Goal: Task Accomplishment & Management: Use online tool/utility

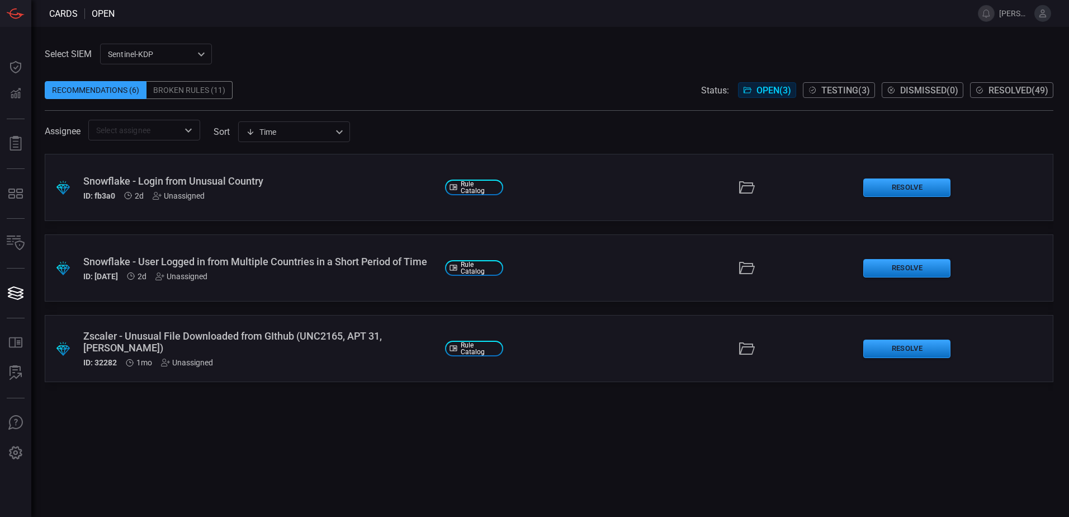
click at [830, 88] on span "Testing ( 3 )" at bounding box center [846, 90] width 49 height 11
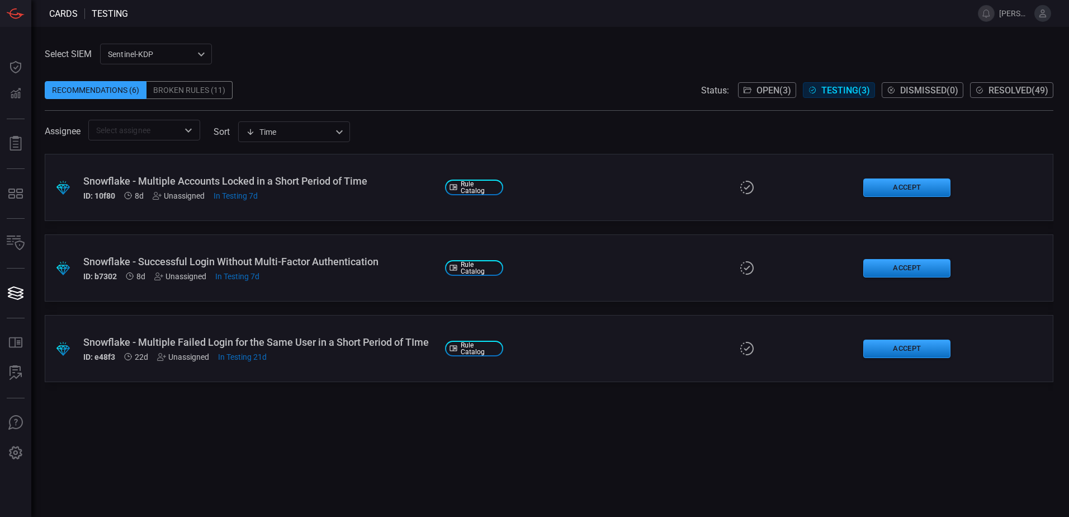
click at [767, 93] on span "Open ( 3 )" at bounding box center [774, 90] width 35 height 11
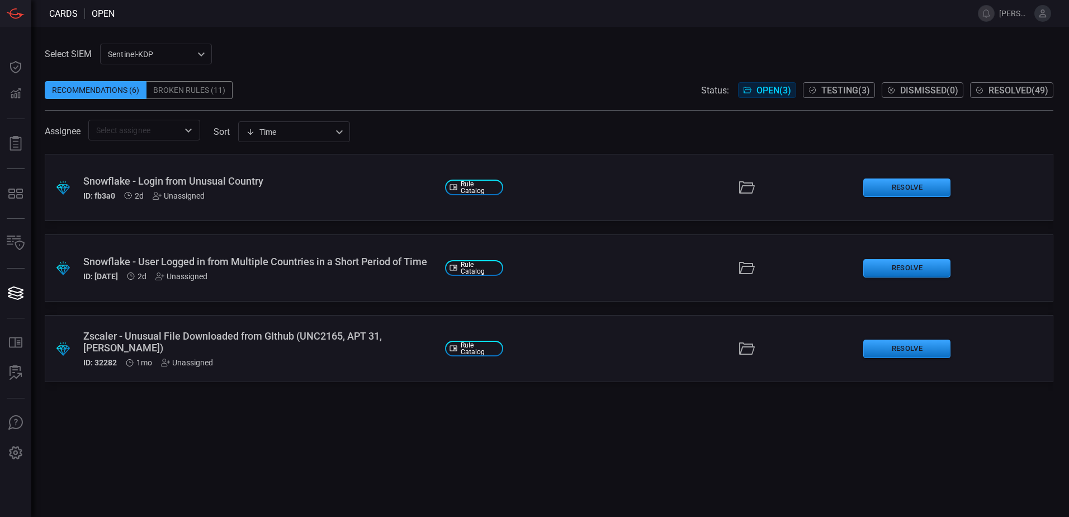
click at [824, 91] on span "Testing ( 3 )" at bounding box center [846, 90] width 49 height 11
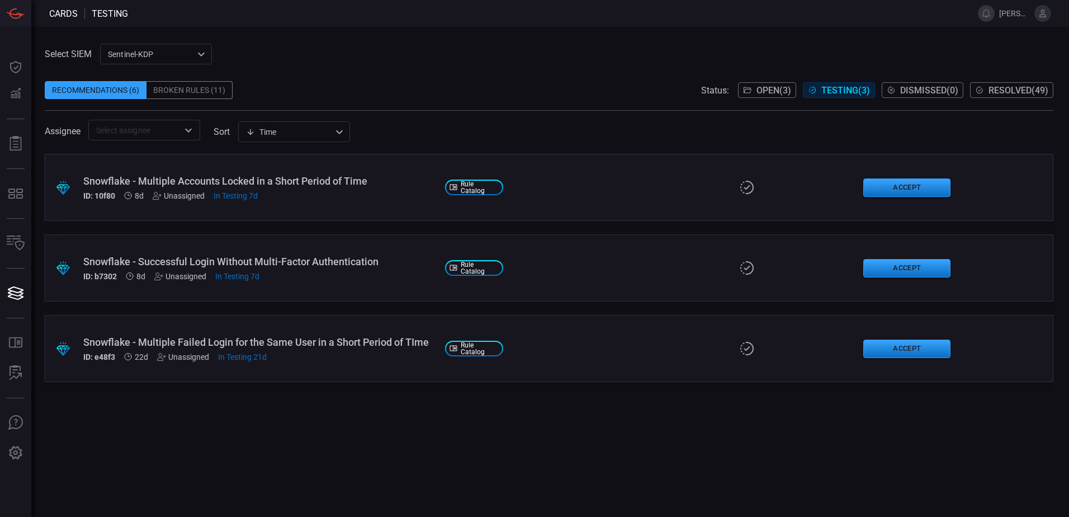
click at [323, 201] on div ".suggested_cards_icon{fill:url(#suggested_cards_icon);} Snowflake - Multiple Ac…" at bounding box center [549, 187] width 1009 height 67
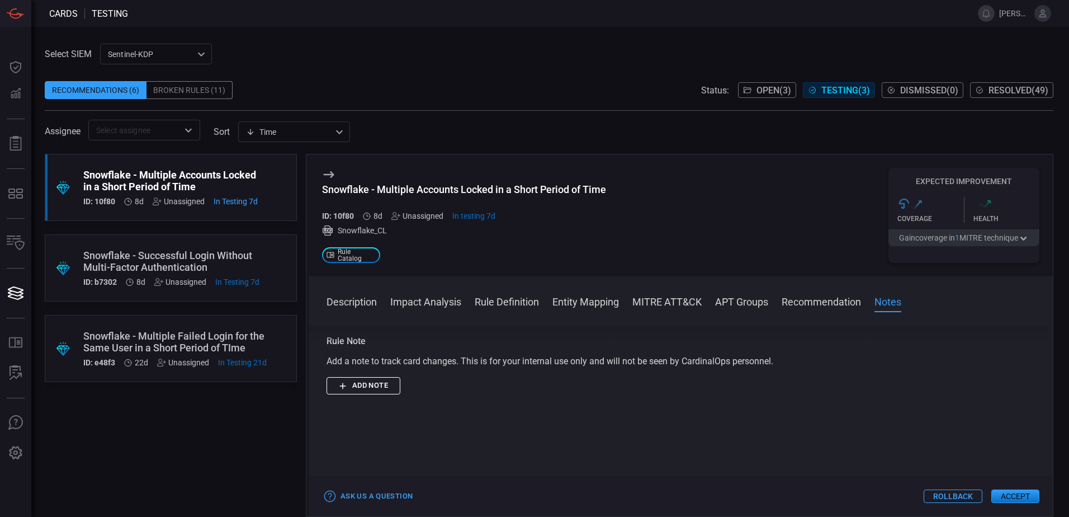
scroll to position [1092, 0]
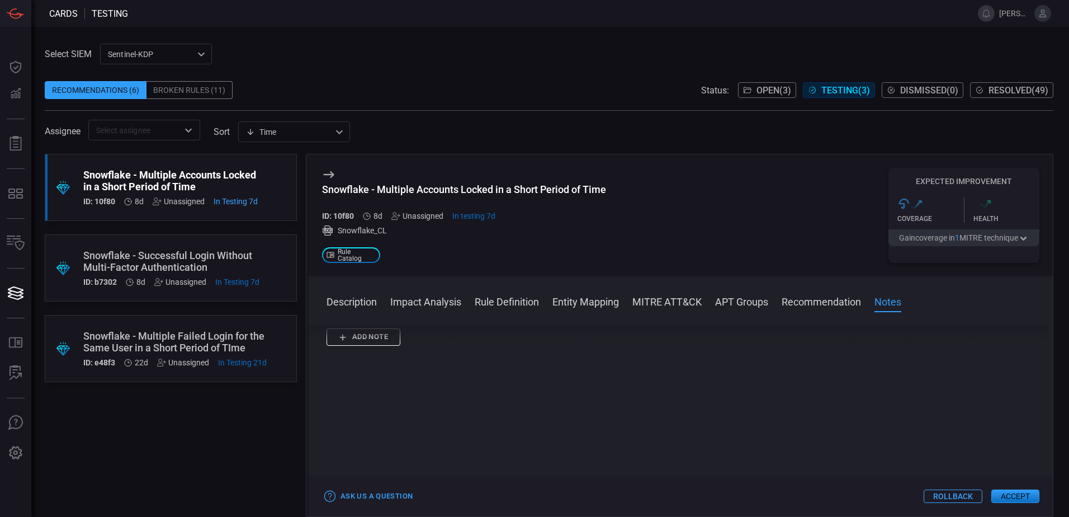
click at [1016, 493] on button "Accept" at bounding box center [1016, 495] width 48 height 13
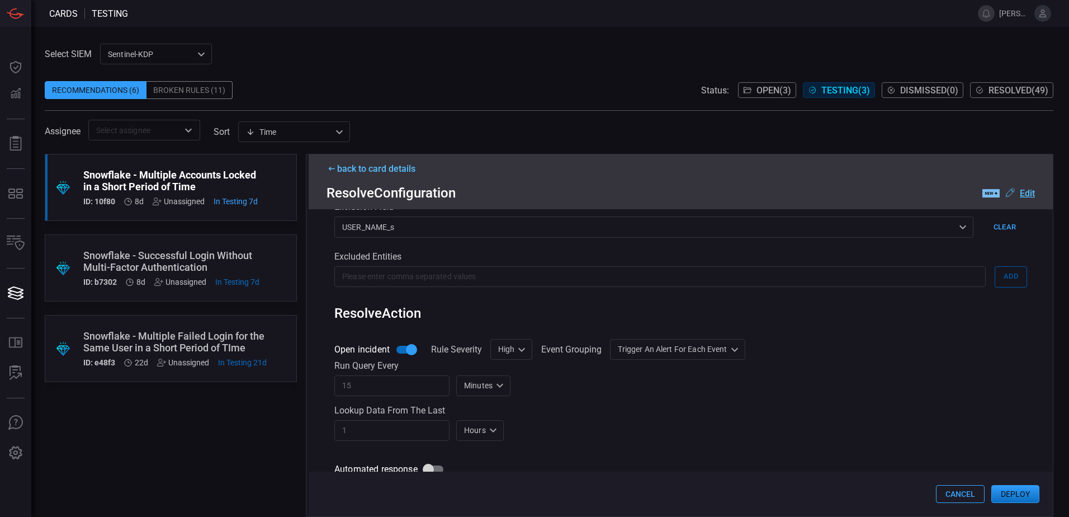
scroll to position [336, 0]
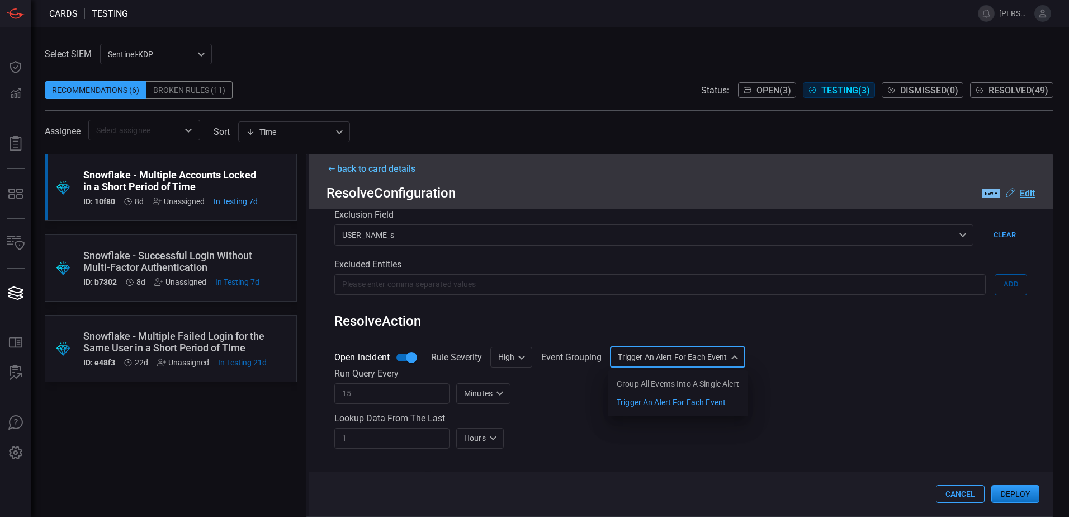
click at [737, 359] on div "Trigger an alert for each event AlertPerResult Group all events into a single a…" at bounding box center [677, 357] width 135 height 21
click at [813, 341] on div at bounding box center [534, 258] width 1069 height 517
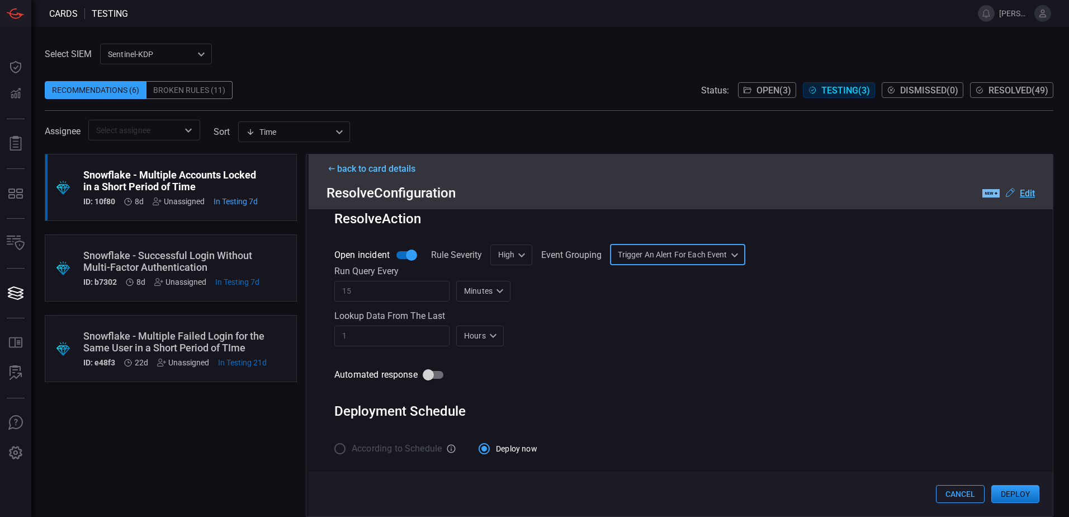
scroll to position [441, 0]
click at [1003, 491] on button "Deploy" at bounding box center [1016, 494] width 48 height 18
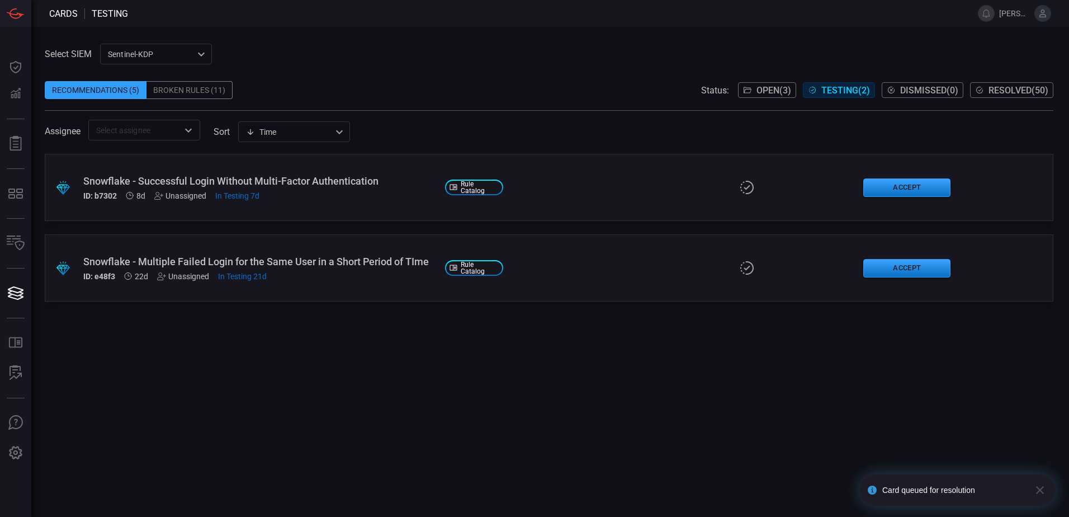
click at [212, 214] on div ".suggested_cards_icon{fill:url(#suggested_cards_icon);} Snowflake - Successful …" at bounding box center [549, 187] width 1009 height 67
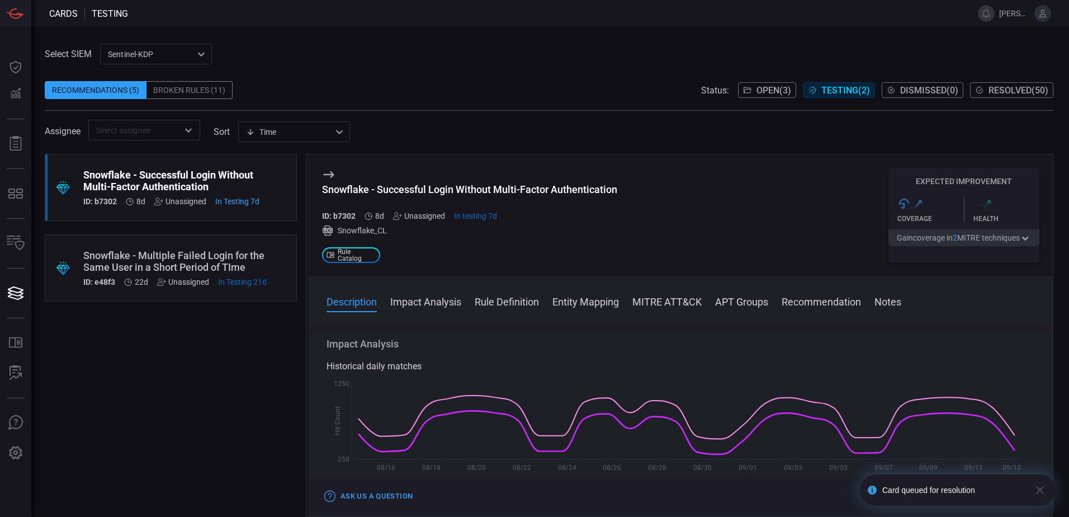
scroll to position [168, 0]
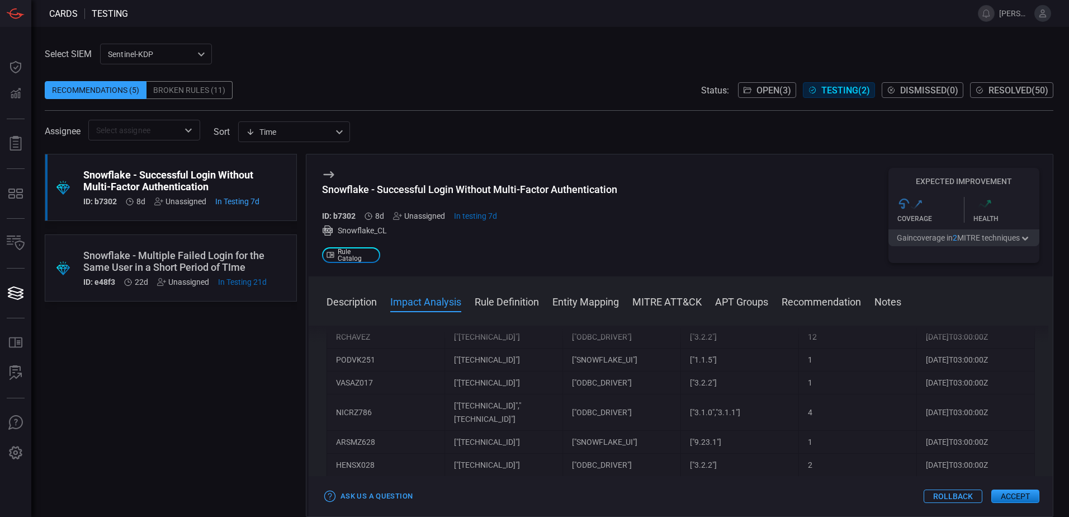
click at [880, 304] on button "Notes" at bounding box center [888, 300] width 27 height 13
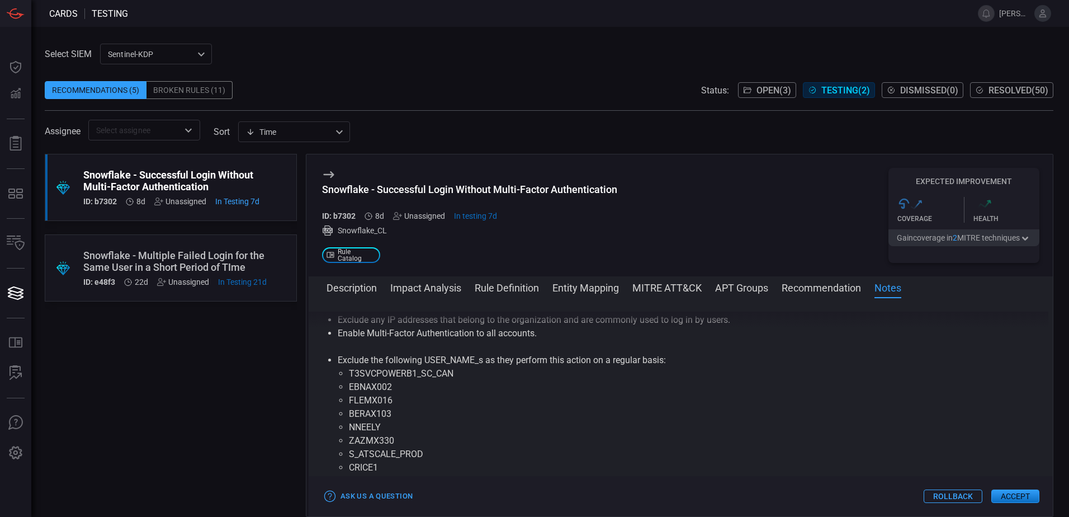
scroll to position [4165, 0]
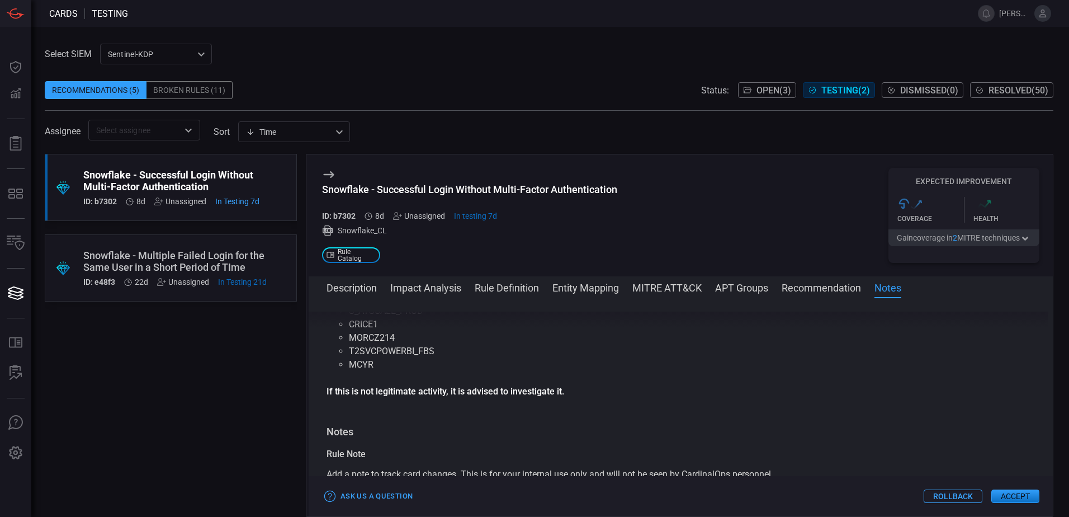
click at [144, 265] on div "Snowflake - Multiple Failed Login for the Same User in a Short Period of TIme" at bounding box center [174, 260] width 183 height 23
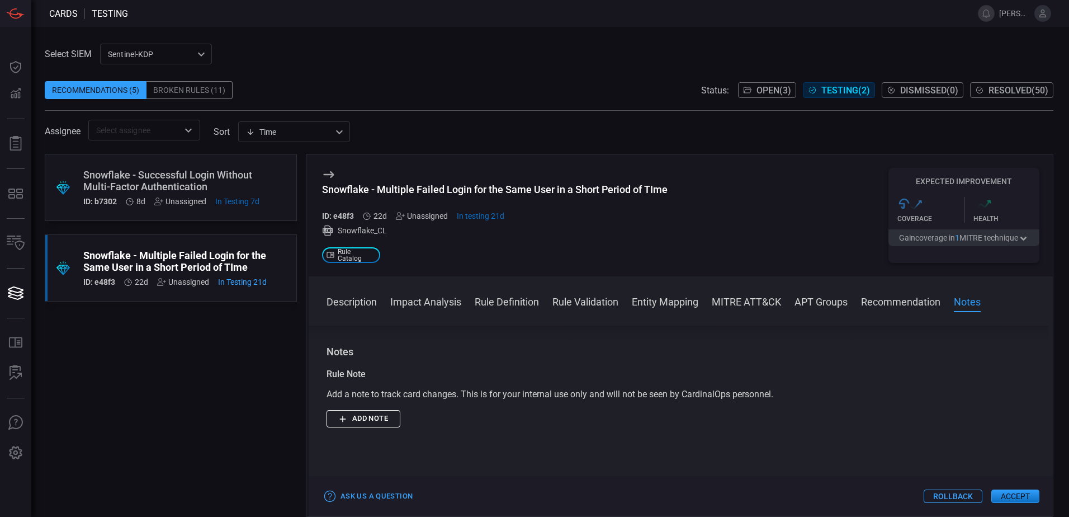
scroll to position [1398, 0]
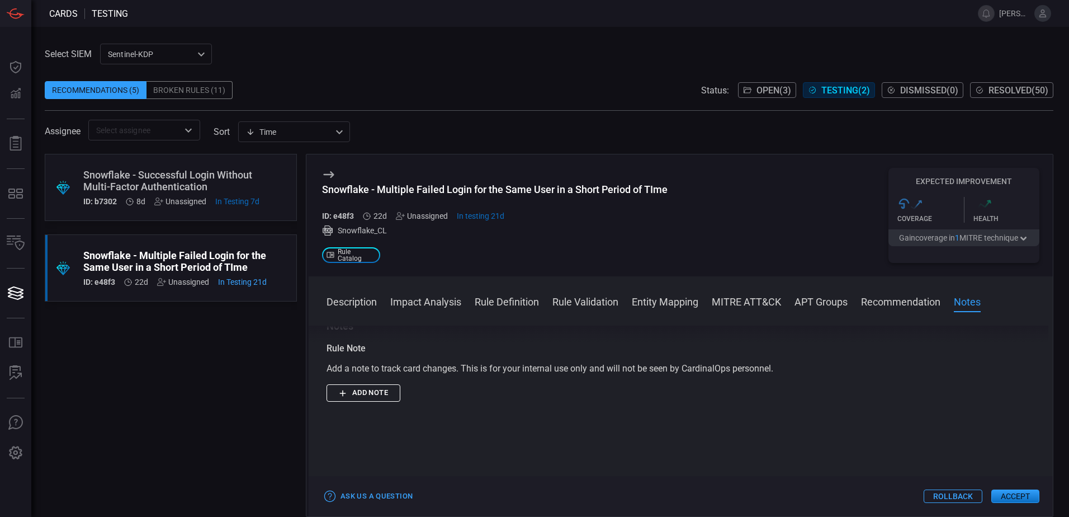
click at [1004, 493] on button "Accept" at bounding box center [1016, 495] width 48 height 13
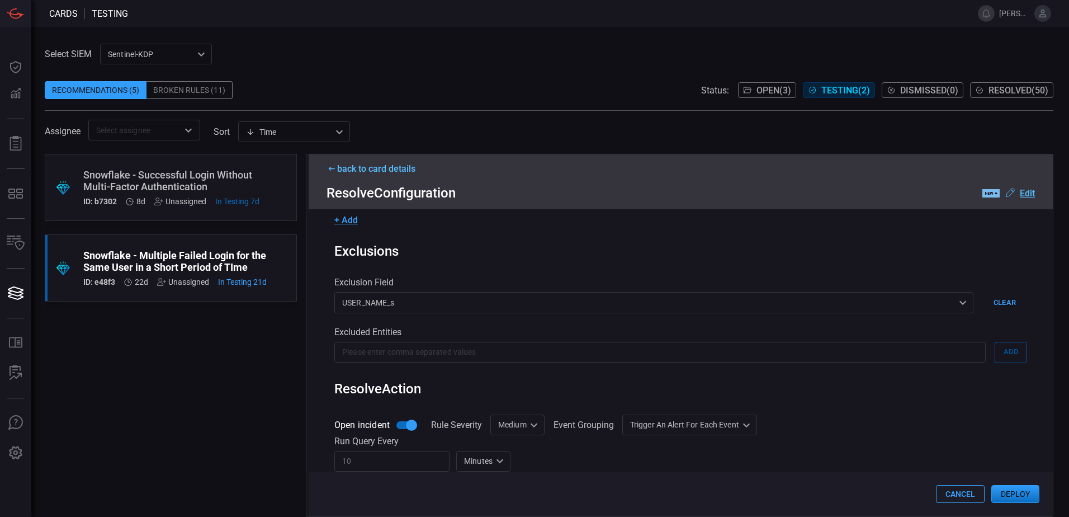
scroll to position [392, 0]
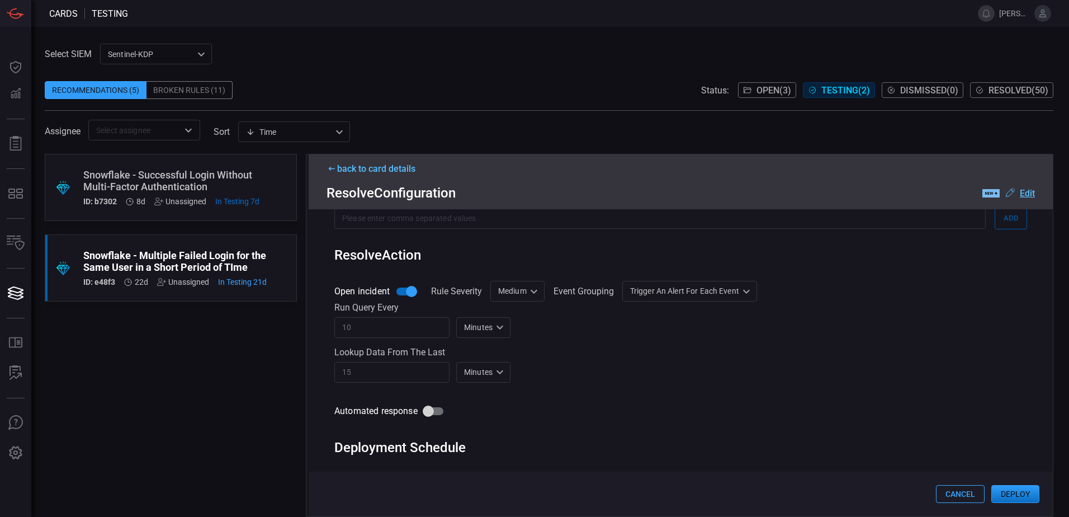
click at [510, 296] on div "Medium Medium ​" at bounding box center [518, 291] width 54 height 21
click at [729, 361] on div at bounding box center [534, 258] width 1069 height 517
click at [1016, 495] on button "Deploy" at bounding box center [1016, 494] width 48 height 18
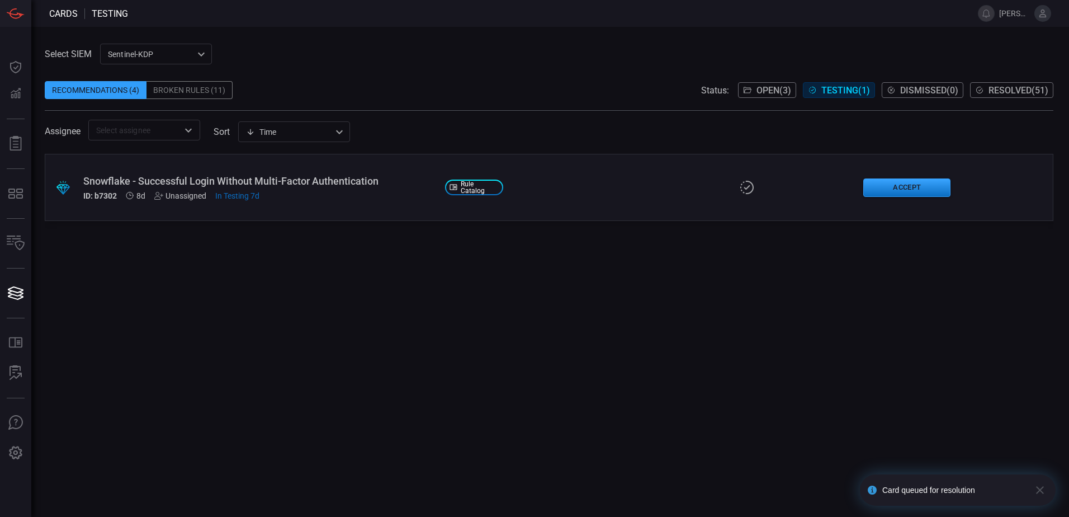
click at [317, 199] on div "ID: b7302 8d Unassigned In Testing 7d" at bounding box center [259, 195] width 353 height 9
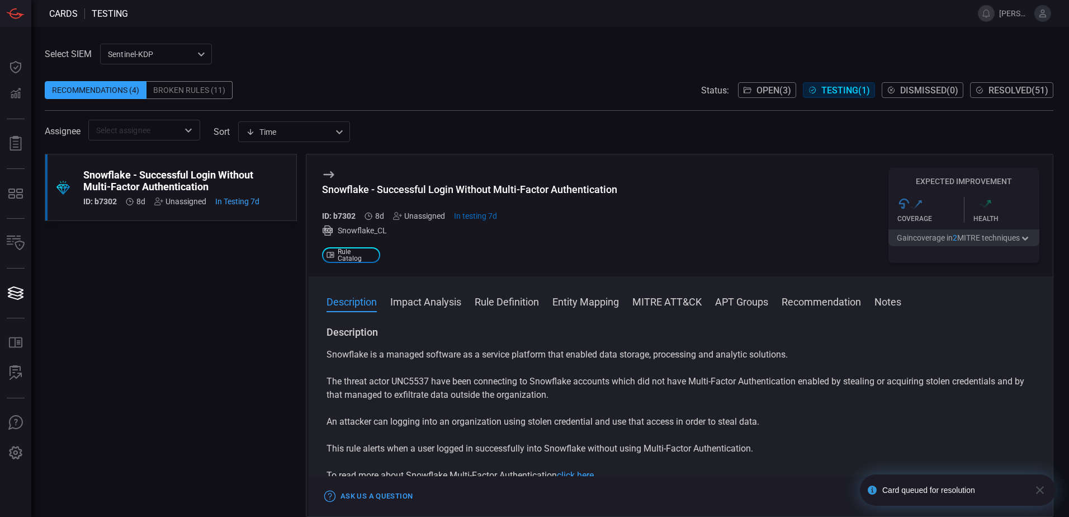
click at [771, 92] on span "Open ( 3 )" at bounding box center [774, 90] width 35 height 11
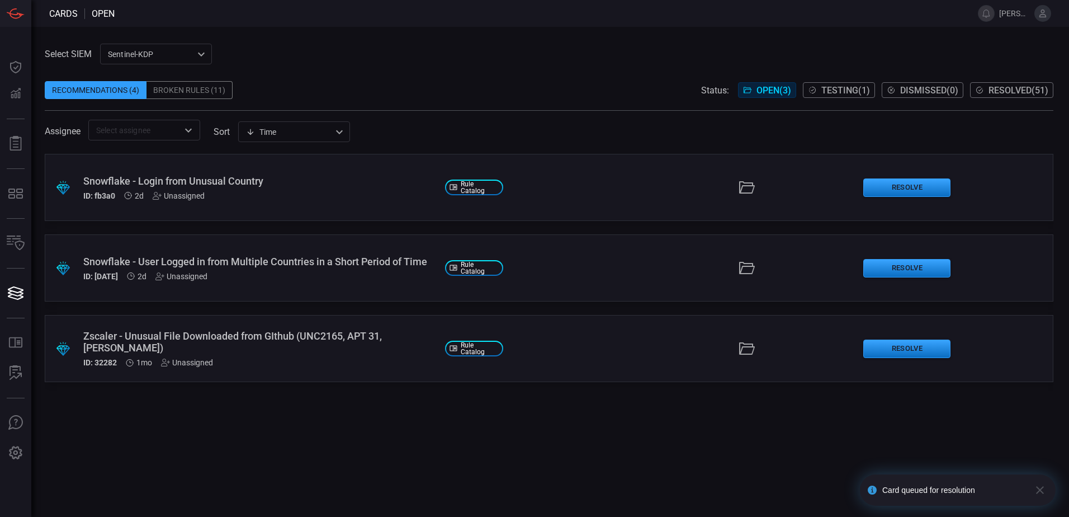
click at [287, 175] on div "Snowflake - Login from Unusual Country" at bounding box center [259, 181] width 353 height 12
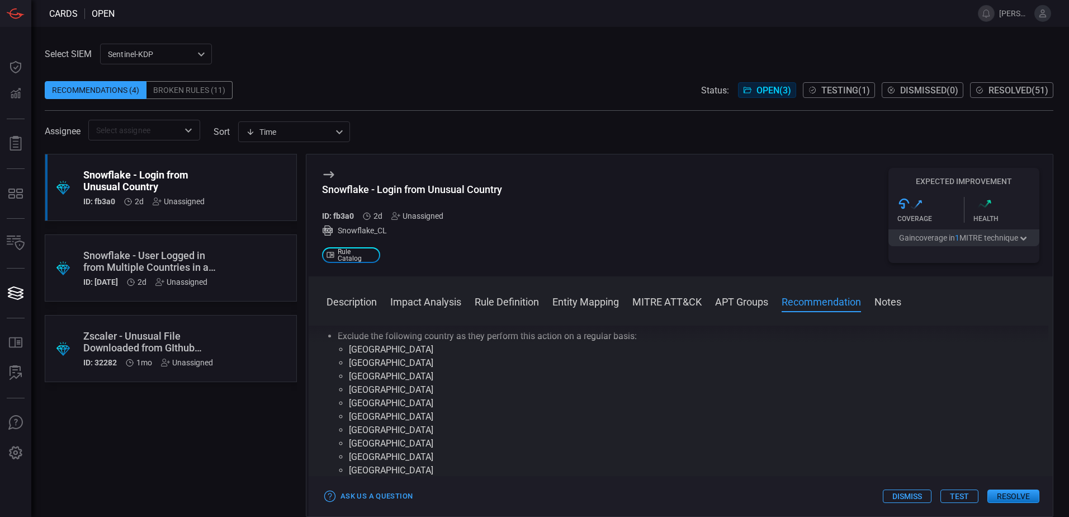
scroll to position [1063, 0]
drag, startPoint x: 347, startPoint y: 442, endPoint x: 367, endPoint y: 479, distance: 42.1
click at [367, 479] on div "Snowflake - Login from Unusual Country ID: fb3a0 2d Unassigned Snowflake_CL .st…" at bounding box center [680, 335] width 748 height 363
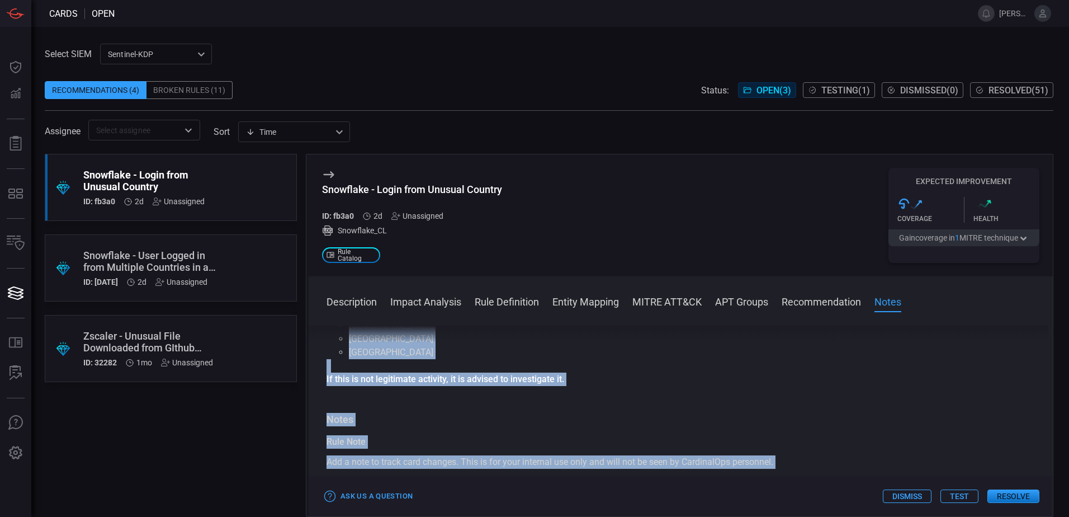
scroll to position [1287, 0]
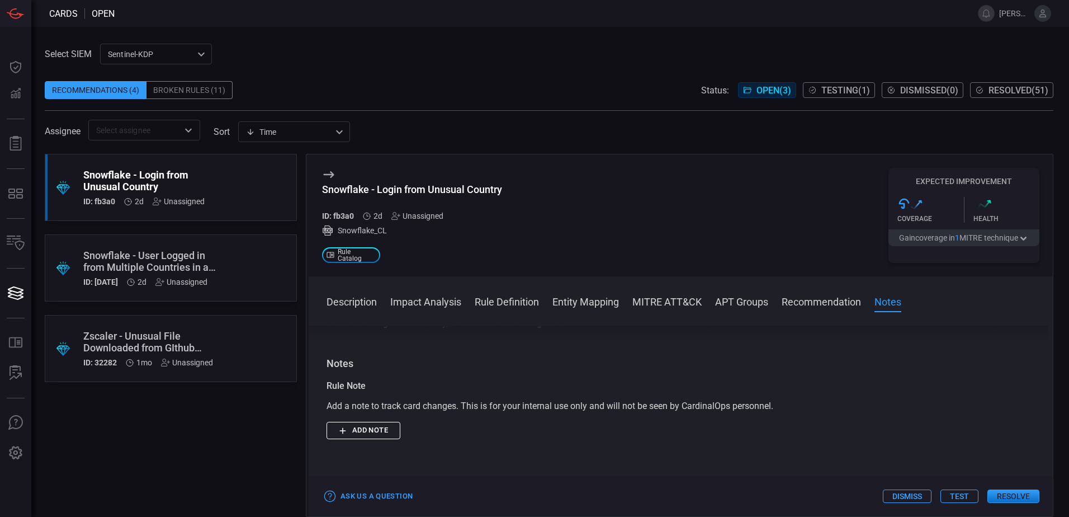
click at [642, 330] on div "Description Snowflake is a managed software as a service platform that enabled …" at bounding box center [681, 419] width 744 height 187
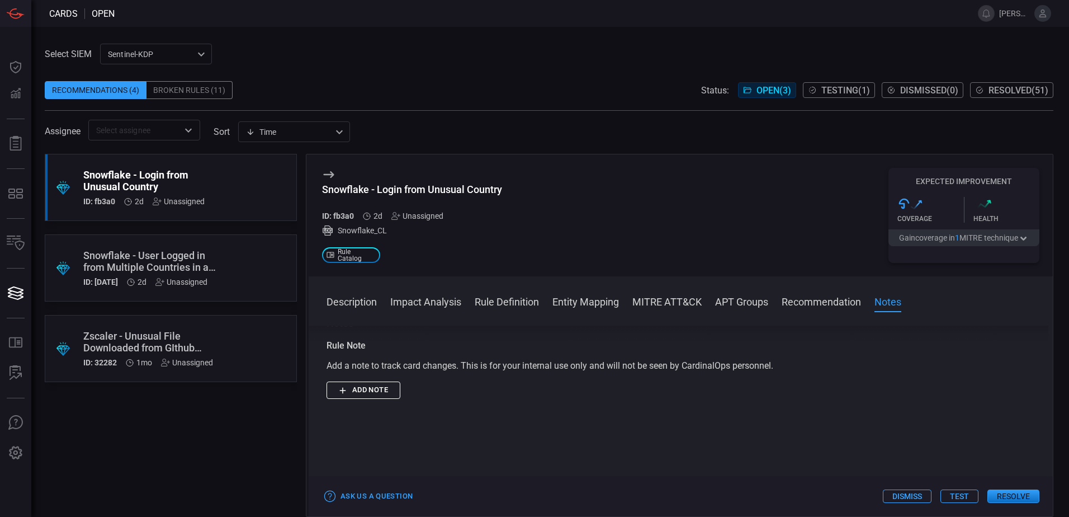
scroll to position [1385, 0]
click at [962, 496] on button "Test" at bounding box center [960, 495] width 38 height 13
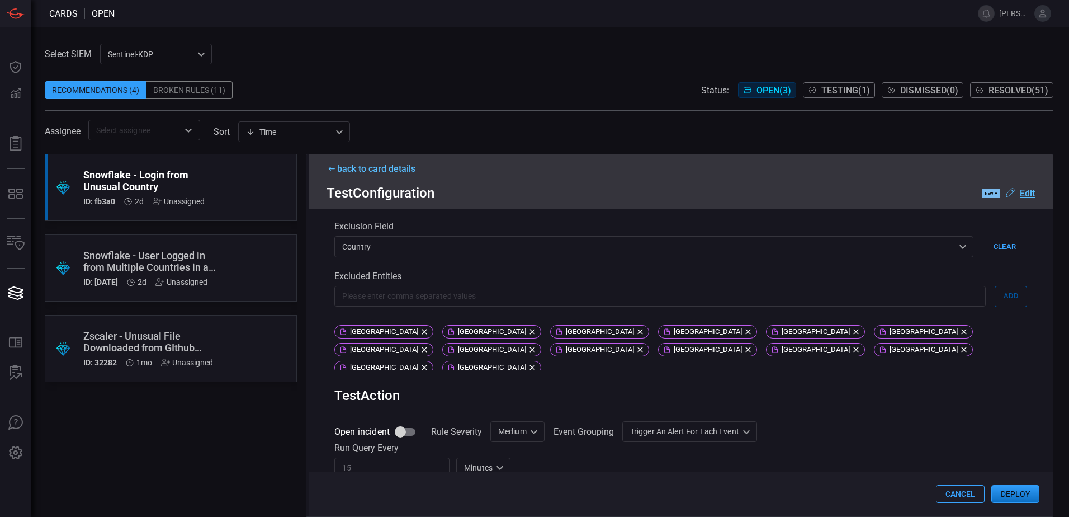
scroll to position [336, 0]
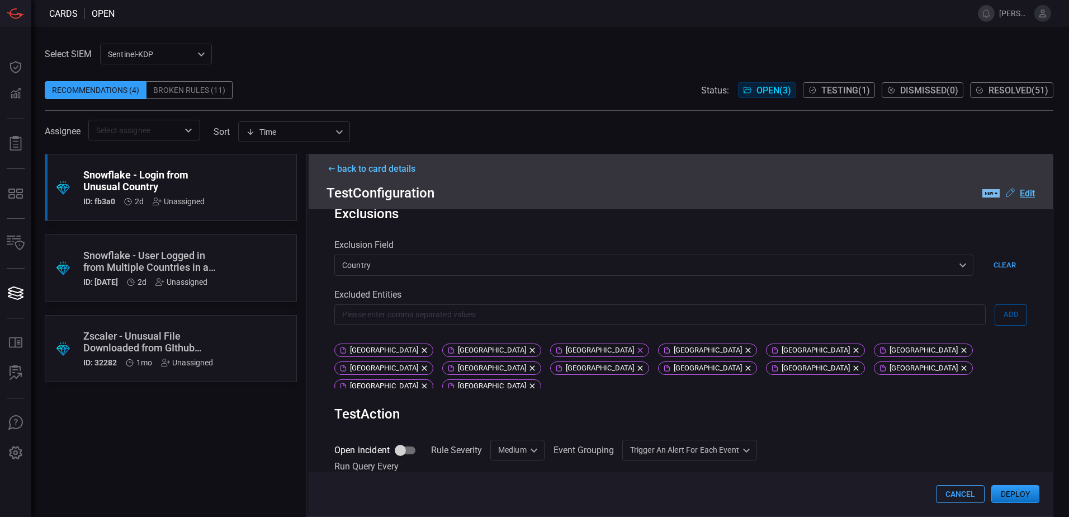
click at [638, 347] on icon at bounding box center [640, 349] width 5 height 5
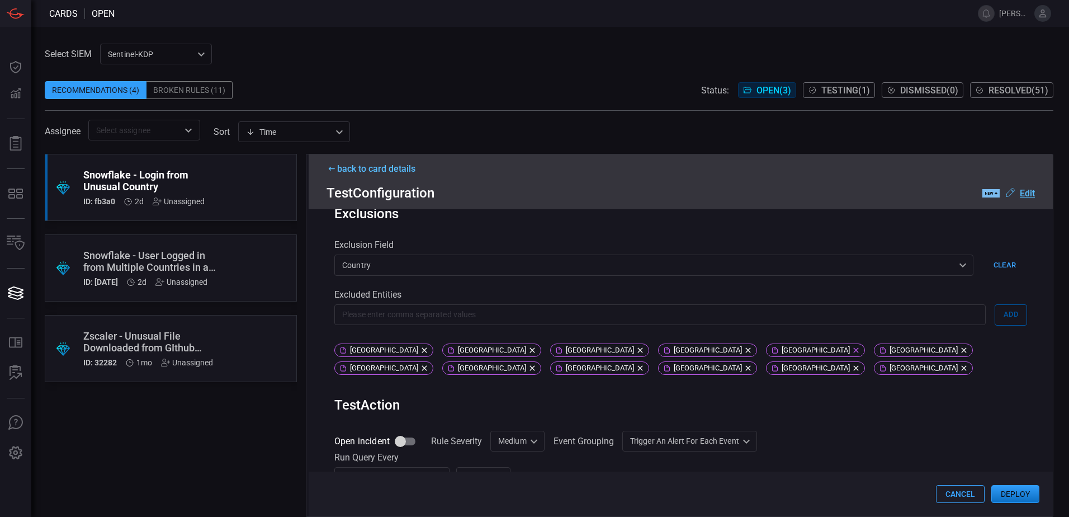
click at [854, 347] on icon at bounding box center [856, 349] width 5 height 5
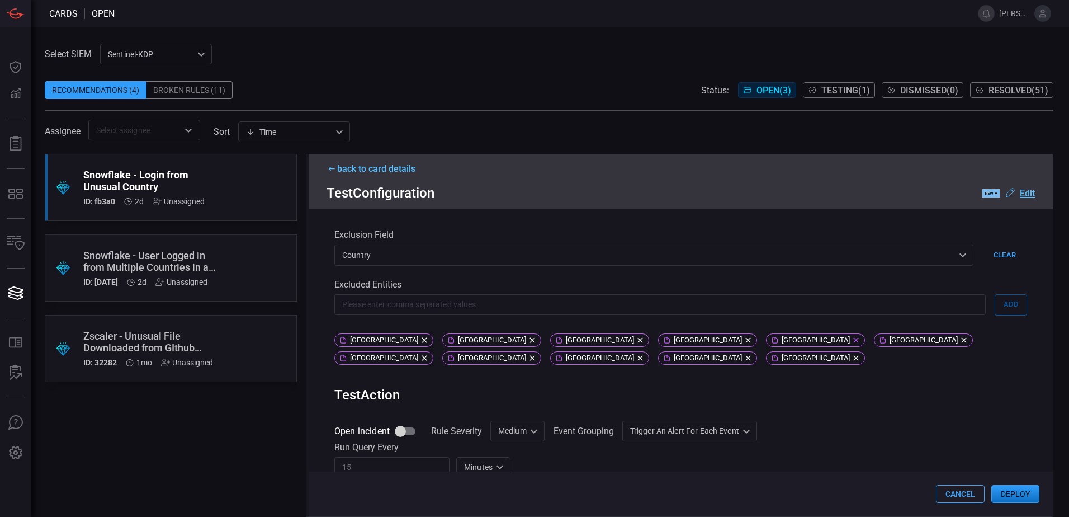
click at [852, 342] on icon at bounding box center [856, 340] width 9 height 9
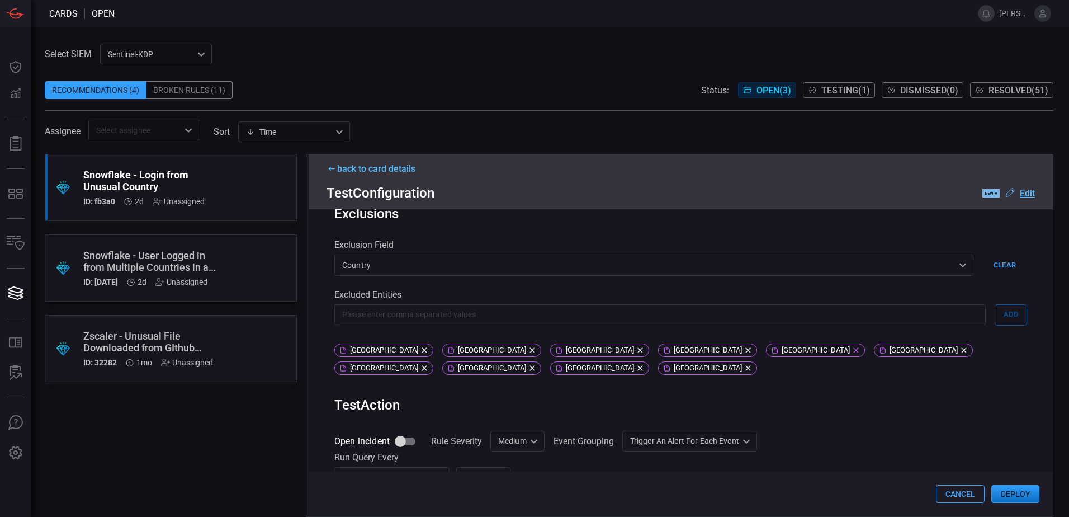
click at [852, 346] on icon at bounding box center [856, 350] width 9 height 9
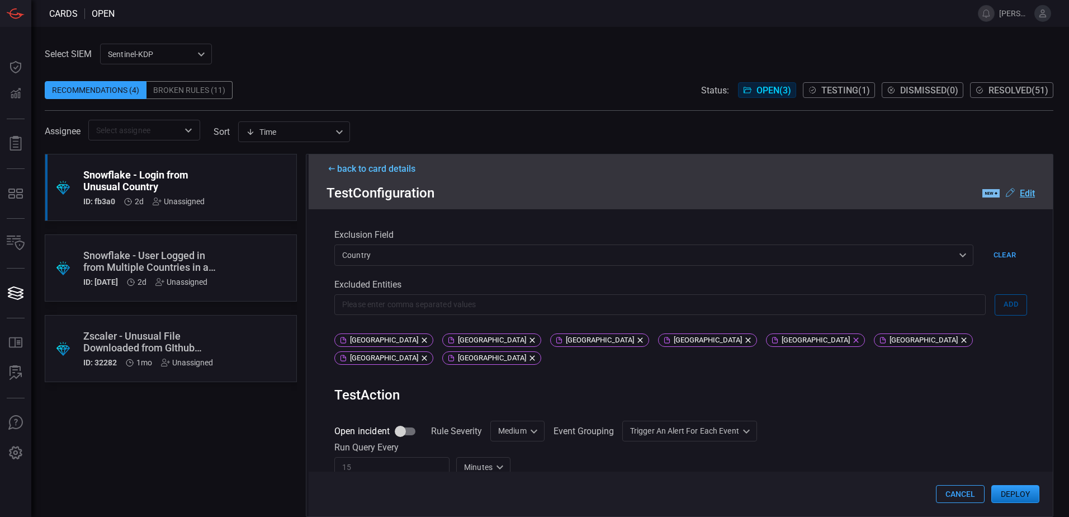
scroll to position [326, 0]
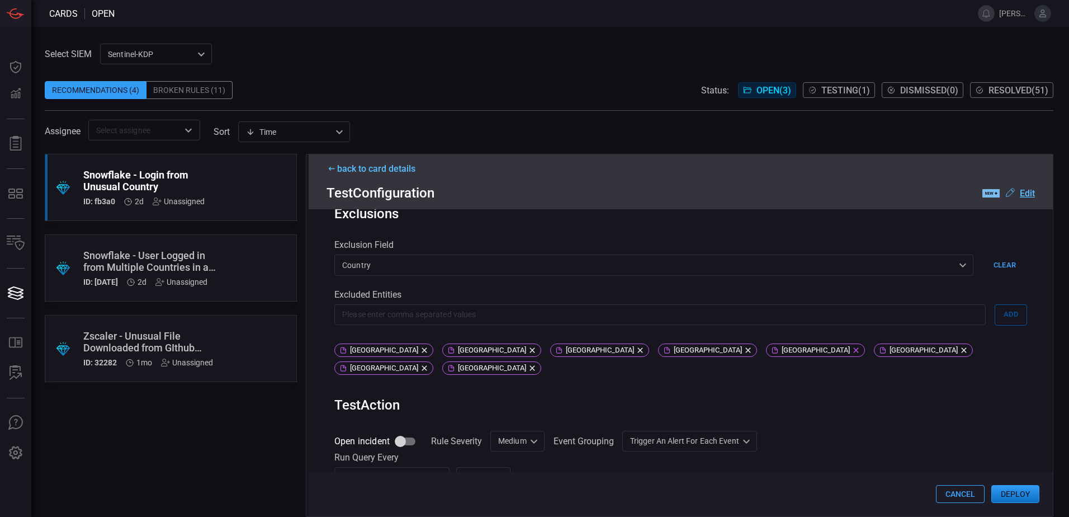
click at [852, 346] on icon at bounding box center [856, 350] width 9 height 9
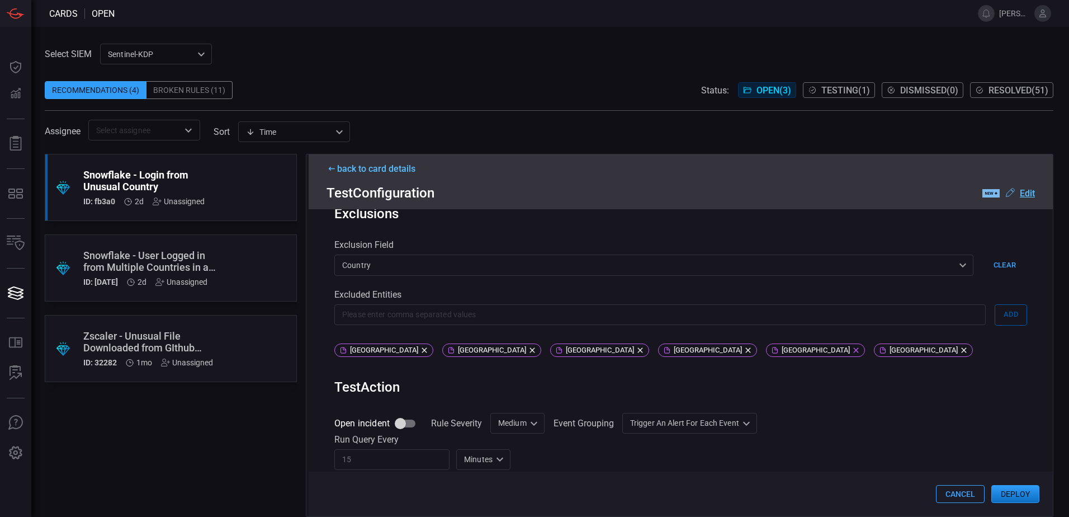
click at [852, 346] on icon at bounding box center [856, 350] width 9 height 9
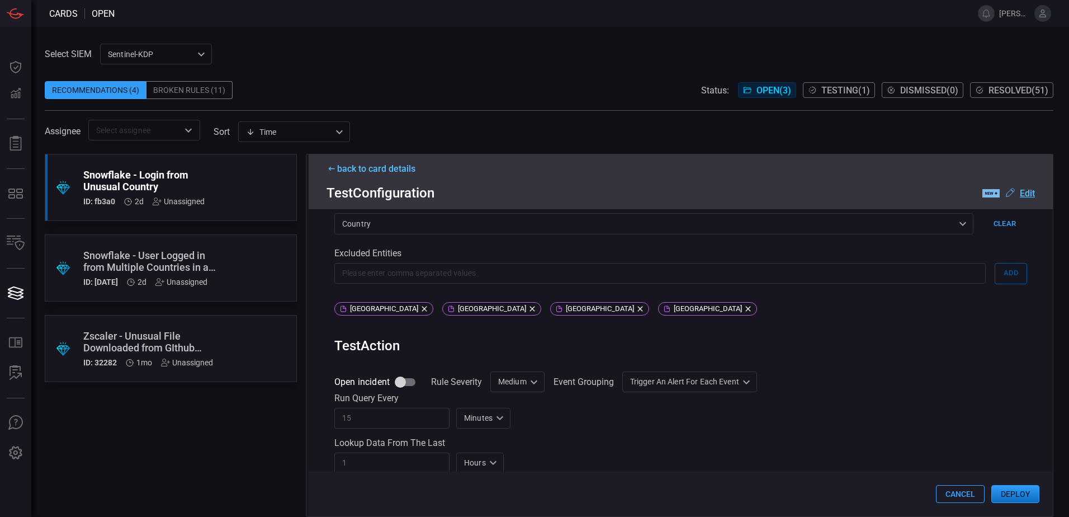
scroll to position [381, 0]
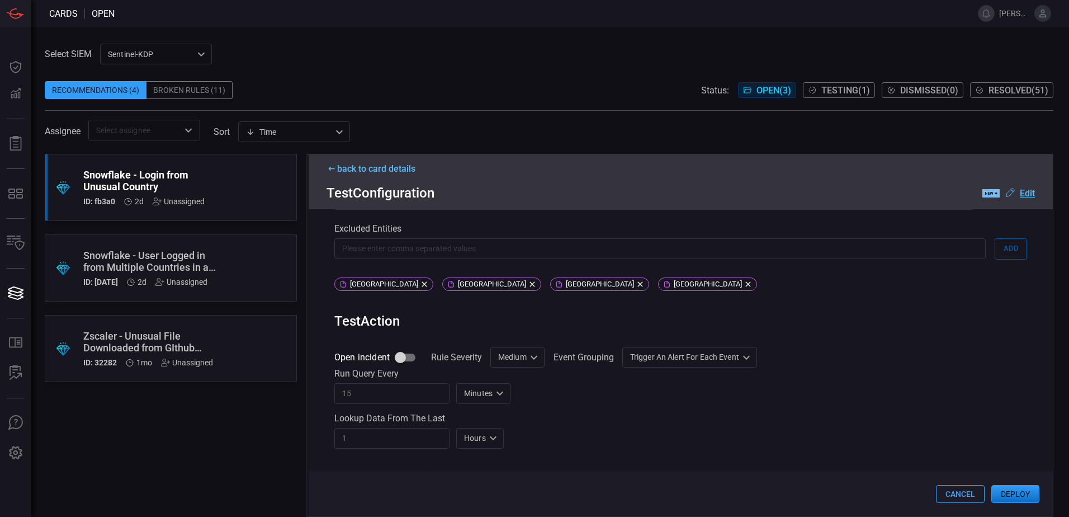
click at [406, 360] on input "Open incident" at bounding box center [401, 357] width 64 height 21
click at [409, 361] on input "Open incident" at bounding box center [401, 357] width 64 height 21
checkbox input "true"
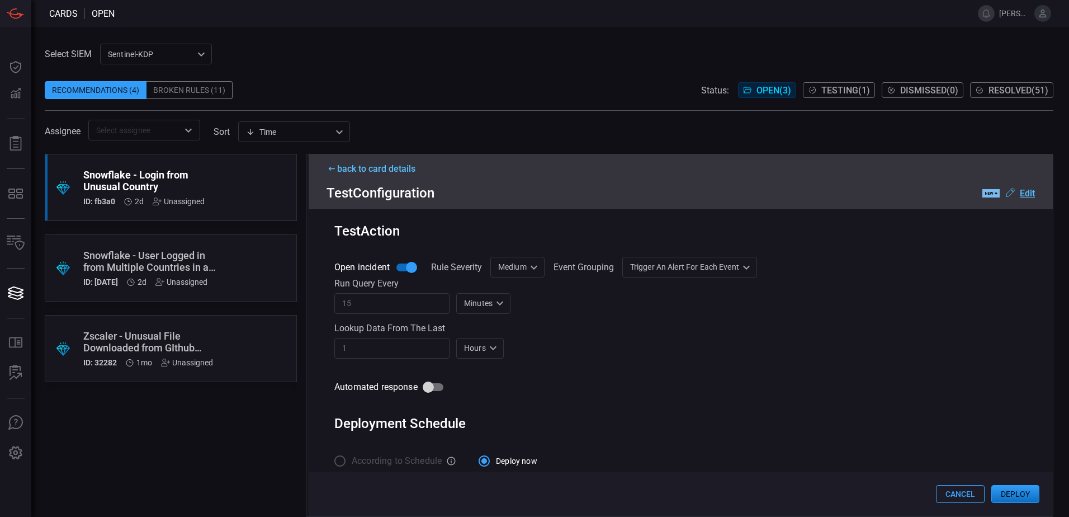
scroll to position [487, 0]
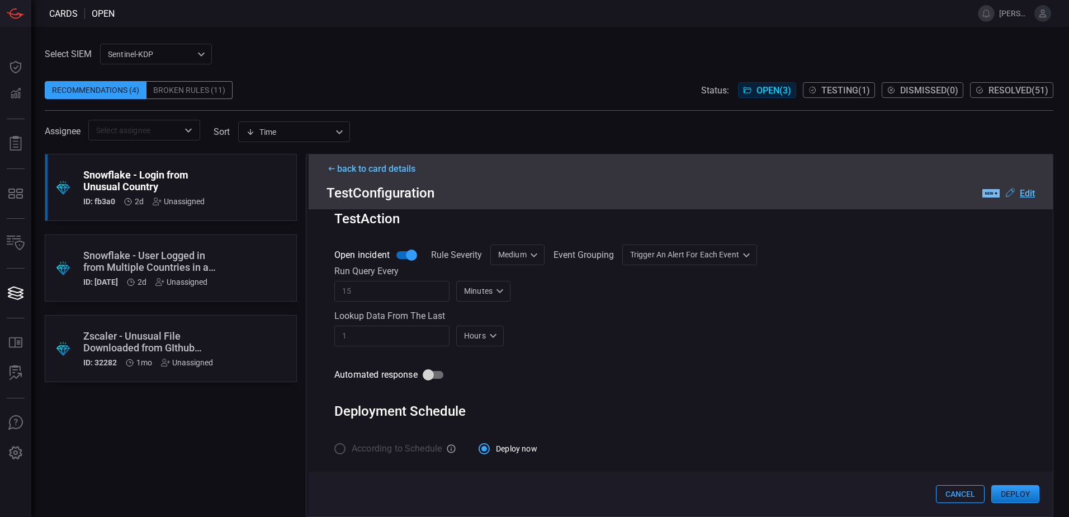
click at [1006, 493] on button "Deploy" at bounding box center [1016, 494] width 48 height 18
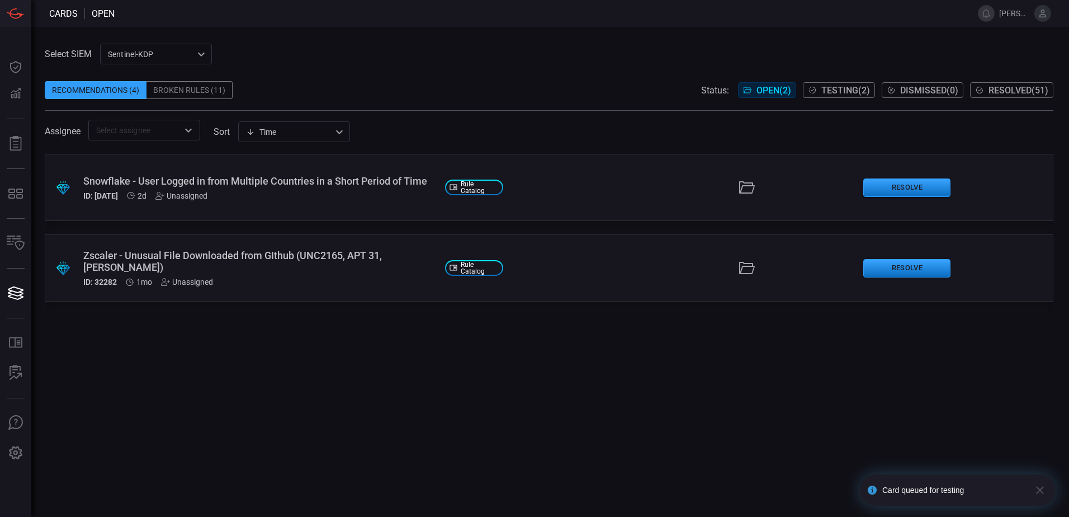
click at [275, 202] on div ".suggested_cards_icon{fill:url(#suggested_cards_icon);} Snowflake - User Logged…" at bounding box center [549, 187] width 1009 height 67
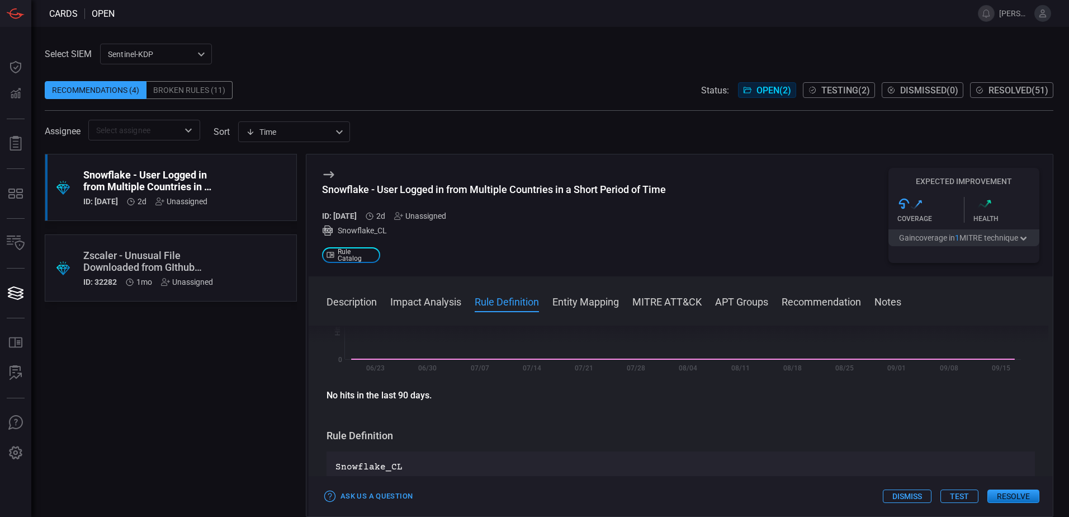
scroll to position [280, 0]
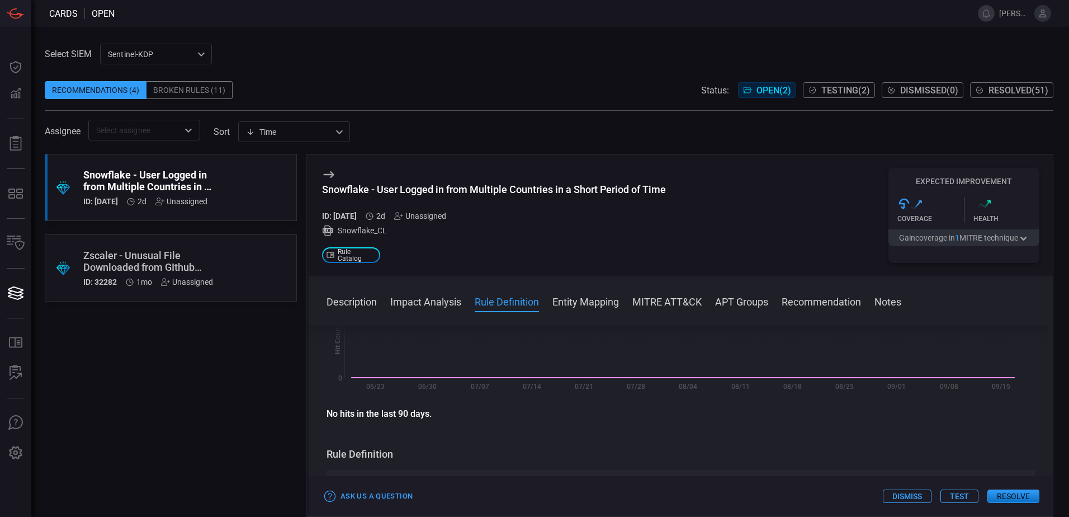
click at [954, 492] on button "Test" at bounding box center [960, 495] width 38 height 13
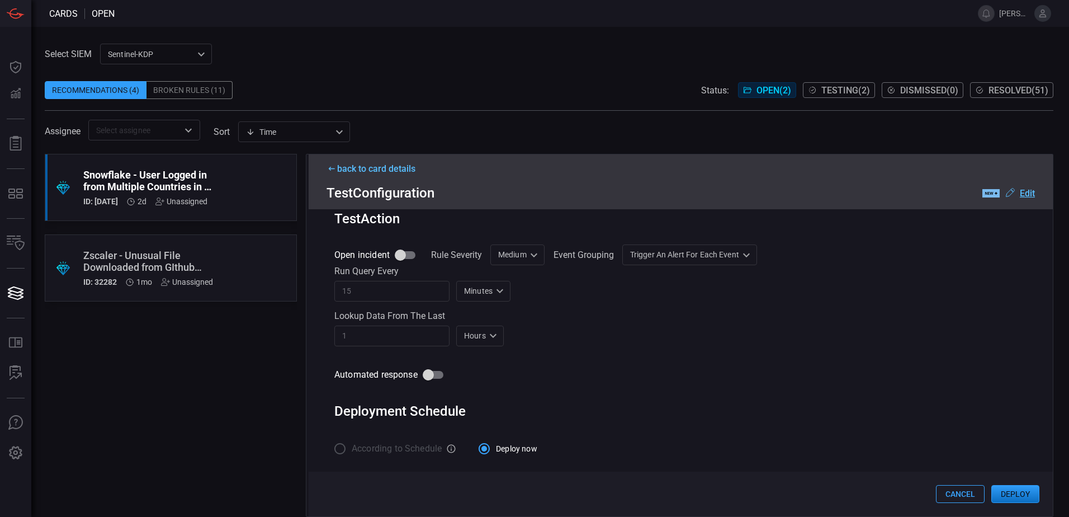
scroll to position [395, 0]
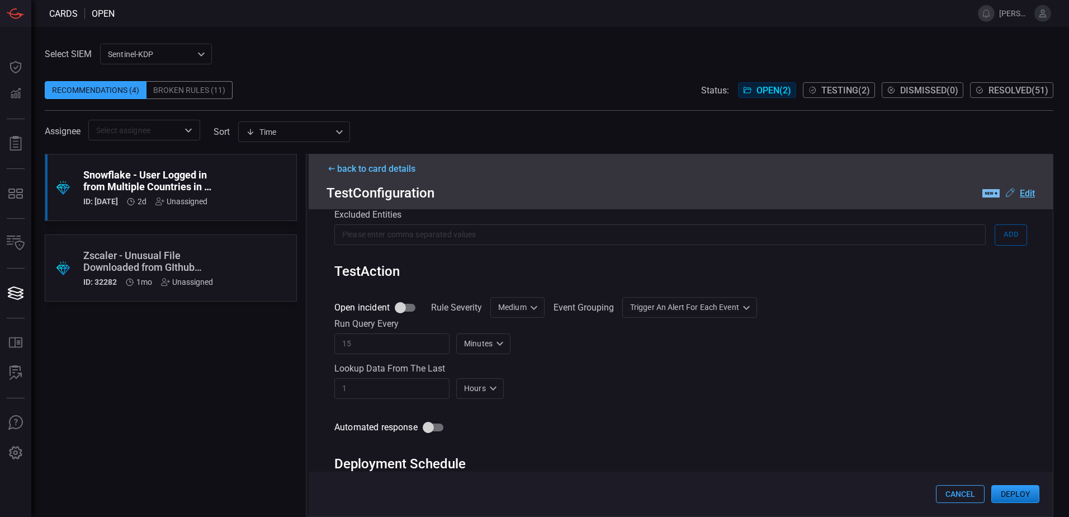
click at [404, 307] on input "Open incident" at bounding box center [401, 307] width 64 height 21
checkbox input "true"
click at [511, 311] on div "Medium Medium ​" at bounding box center [518, 307] width 54 height 21
click at [517, 385] on li "High" at bounding box center [519, 389] width 67 height 18
type input "High"
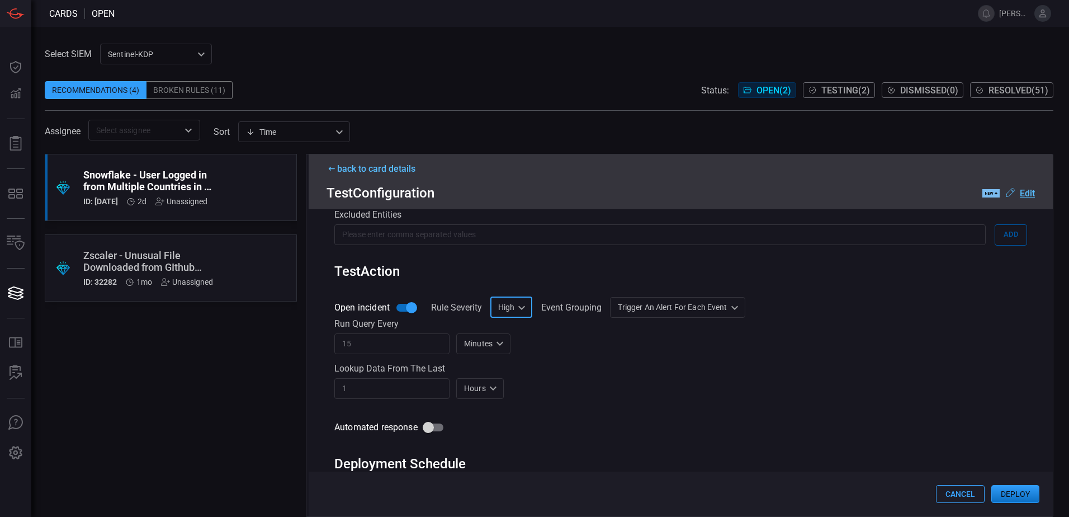
click at [800, 415] on div "Open incident Rule Severity High High ​ Event Grouping Trigger an alert for eac…" at bounding box center [680, 367] width 693 height 141
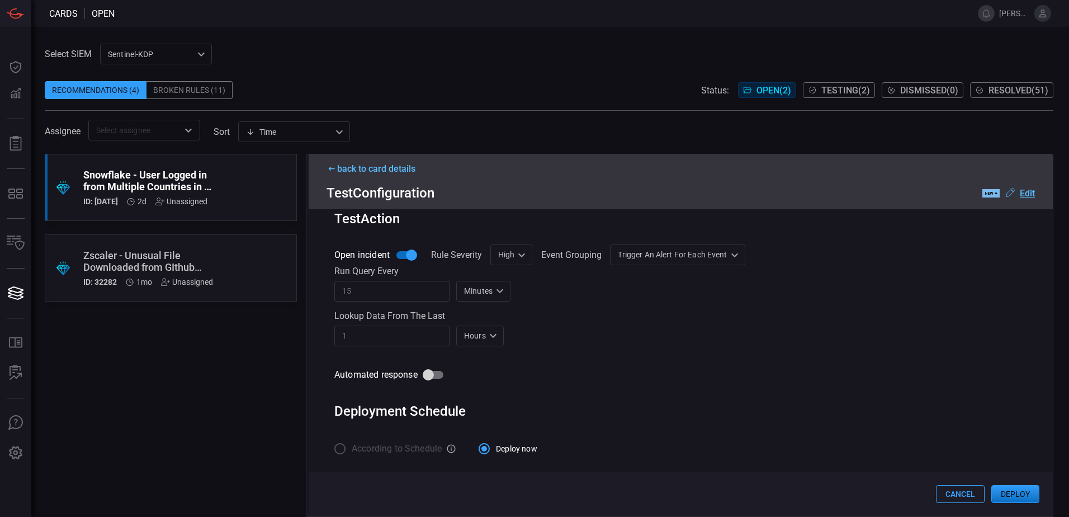
scroll to position [451, 0]
click at [1025, 496] on button "Deploy" at bounding box center [1016, 494] width 48 height 18
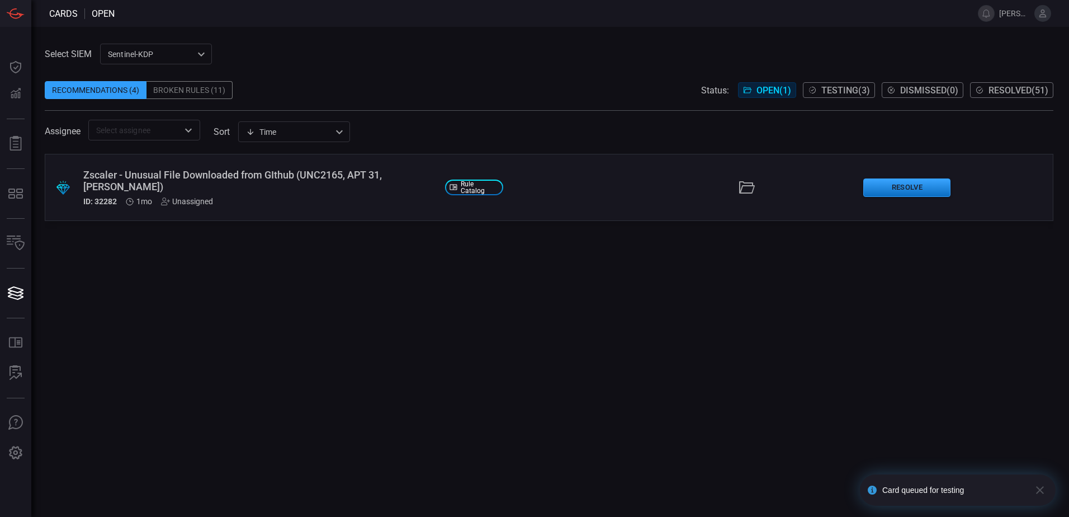
click at [276, 199] on div "ID: 32282 1mo Unassigned" at bounding box center [259, 201] width 353 height 9
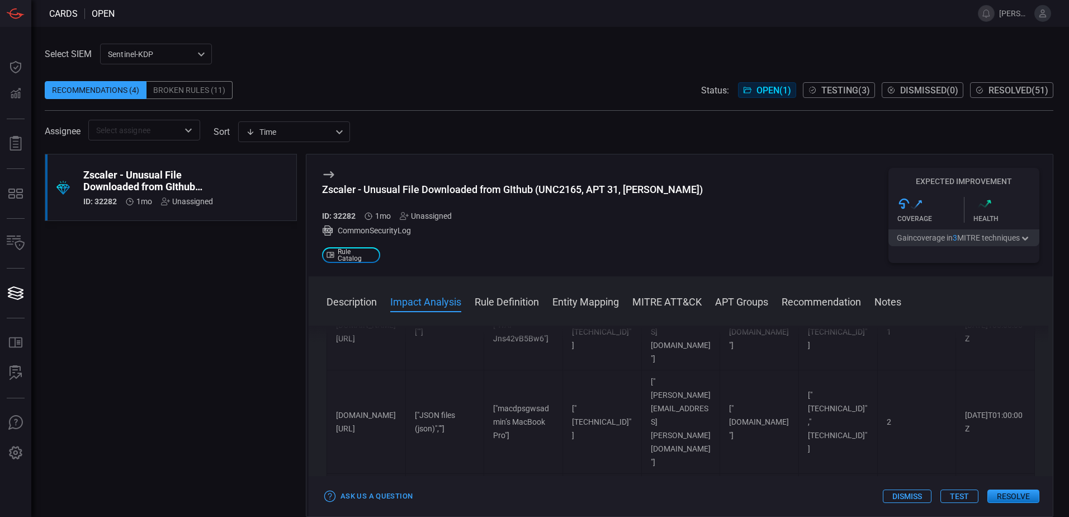
scroll to position [671, 0]
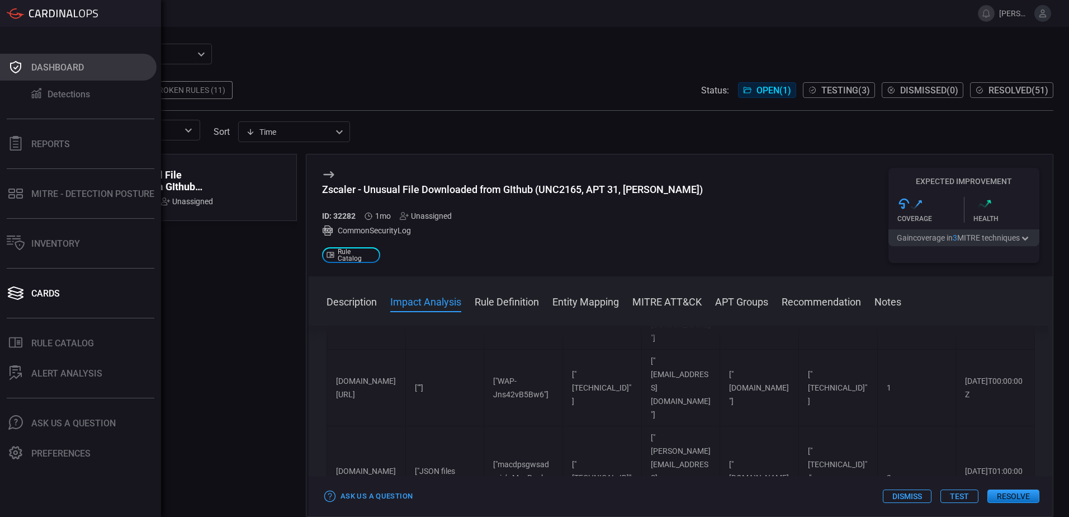
click at [29, 70] on button "Dashboard" at bounding box center [78, 67] width 157 height 27
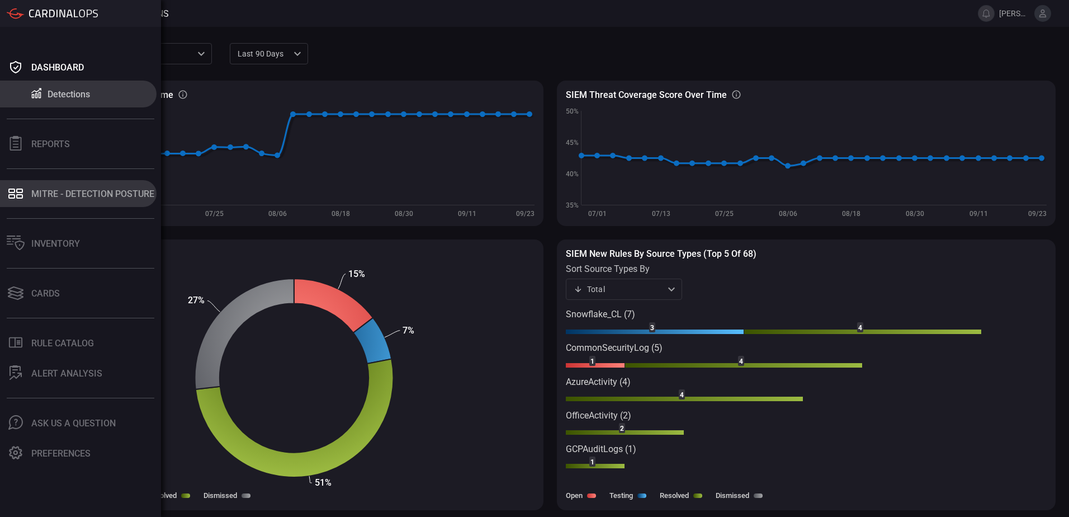
click at [49, 198] on div "MITRE - Detection Posture" at bounding box center [92, 194] width 123 height 11
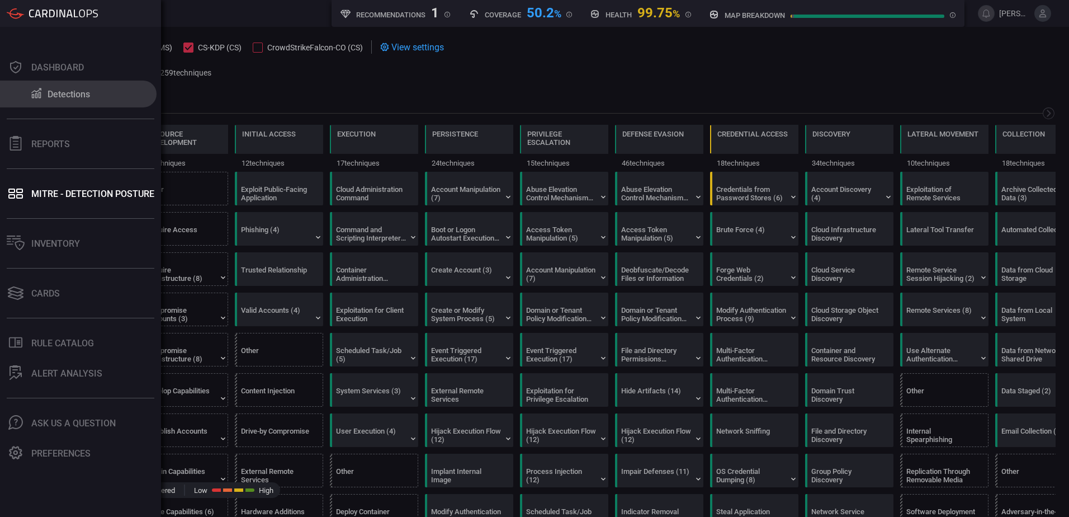
scroll to position [0, 147]
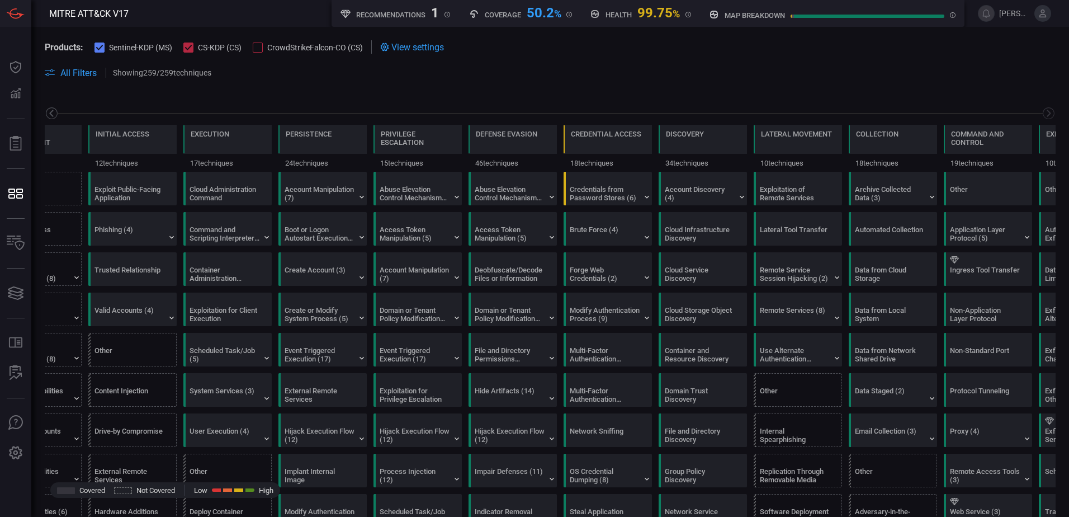
click at [52, 113] on icon at bounding box center [52, 113] width 14 height 14
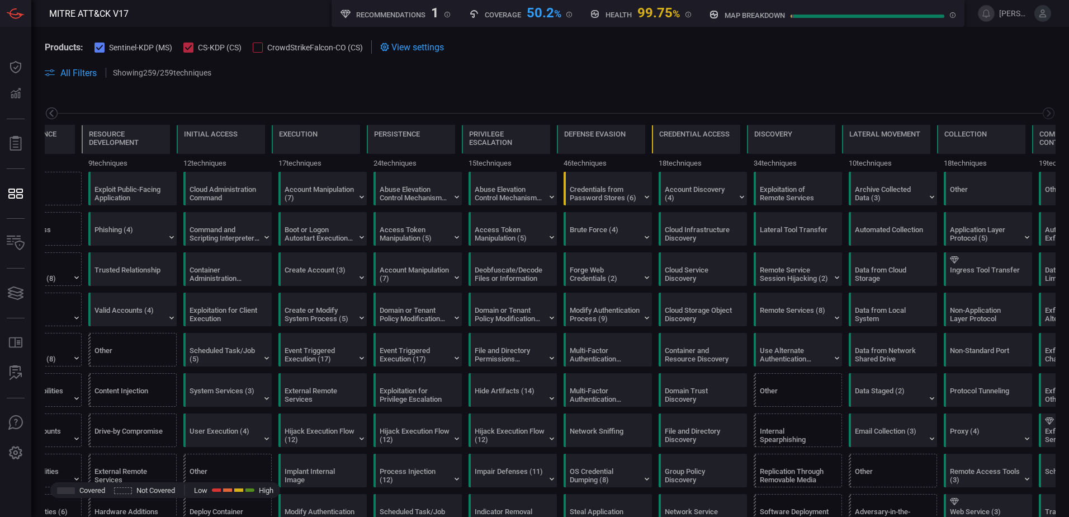
scroll to position [0, 58]
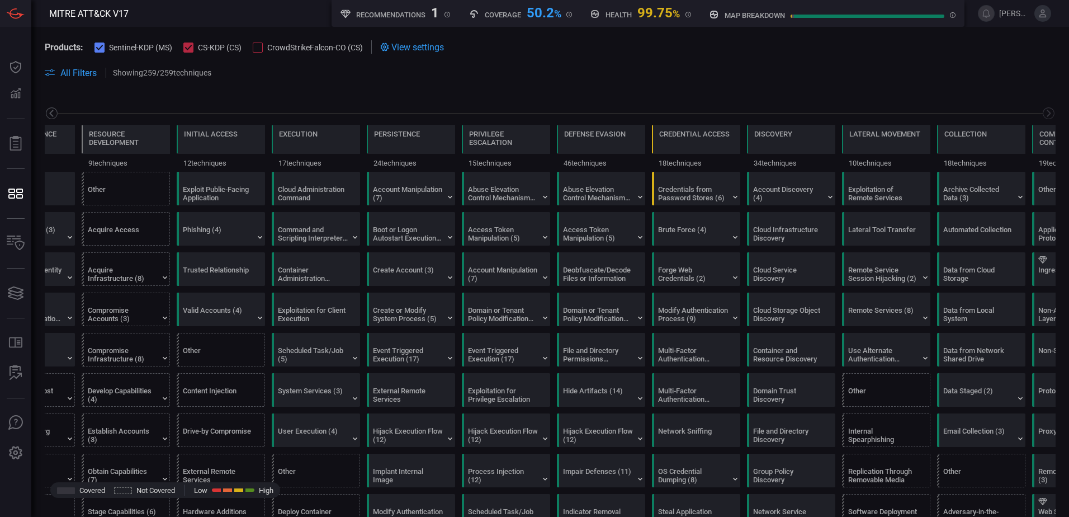
click at [52, 113] on icon at bounding box center [52, 113] width 14 height 14
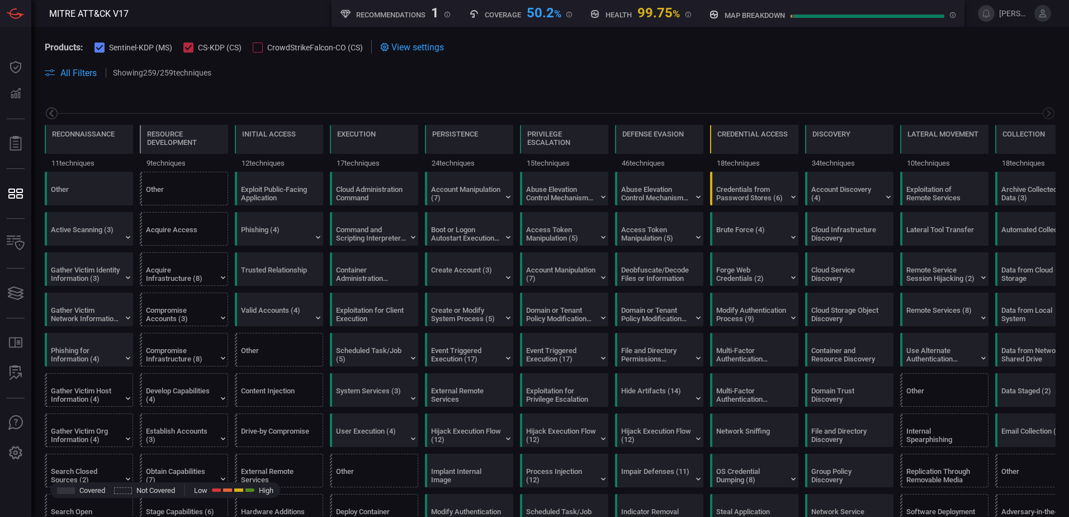
click at [53, 113] on icon at bounding box center [52, 113] width 14 height 14
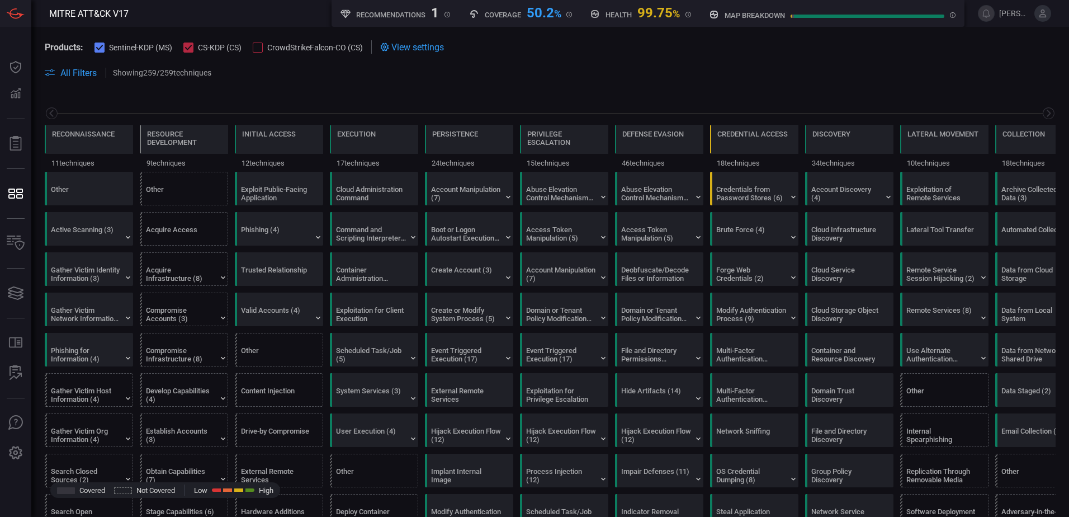
click at [260, 46] on div at bounding box center [258, 48] width 10 height 10
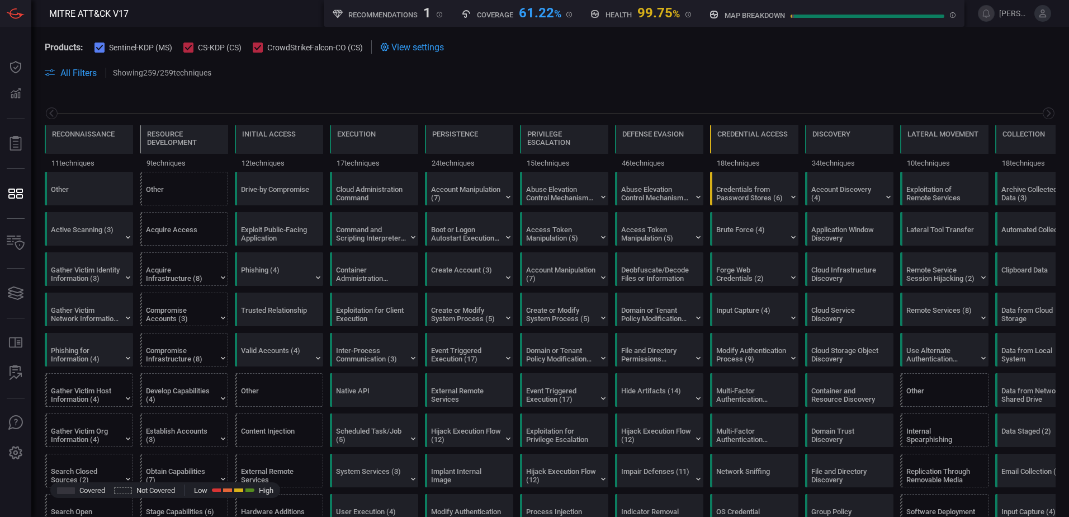
scroll to position [0, 147]
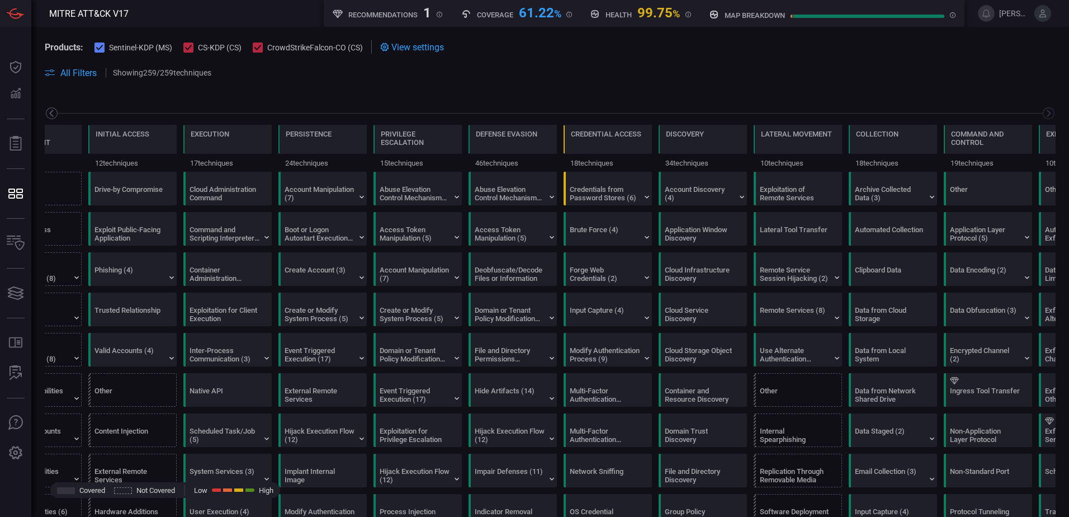
click at [55, 115] on icon at bounding box center [52, 113] width 14 height 14
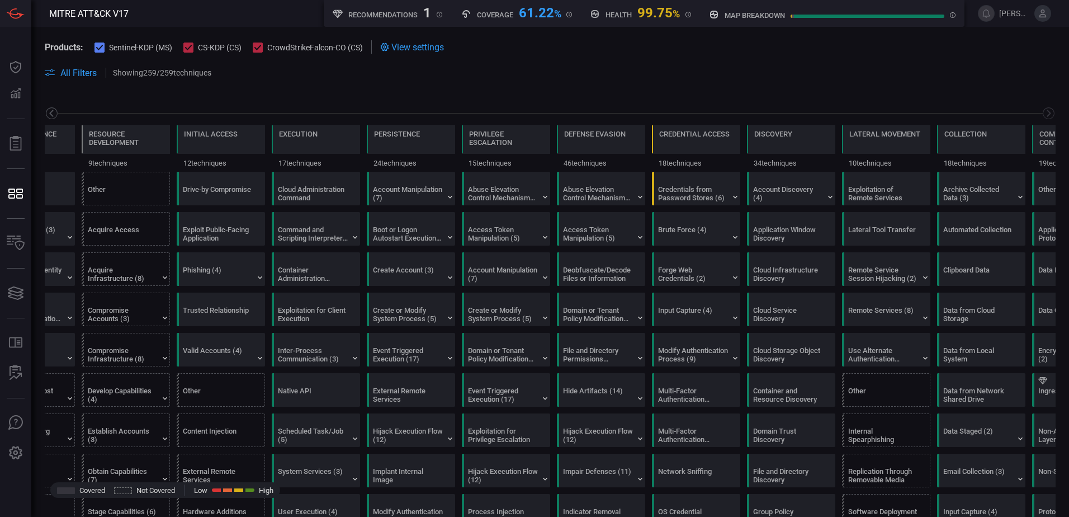
click at [55, 115] on icon at bounding box center [52, 113] width 14 height 14
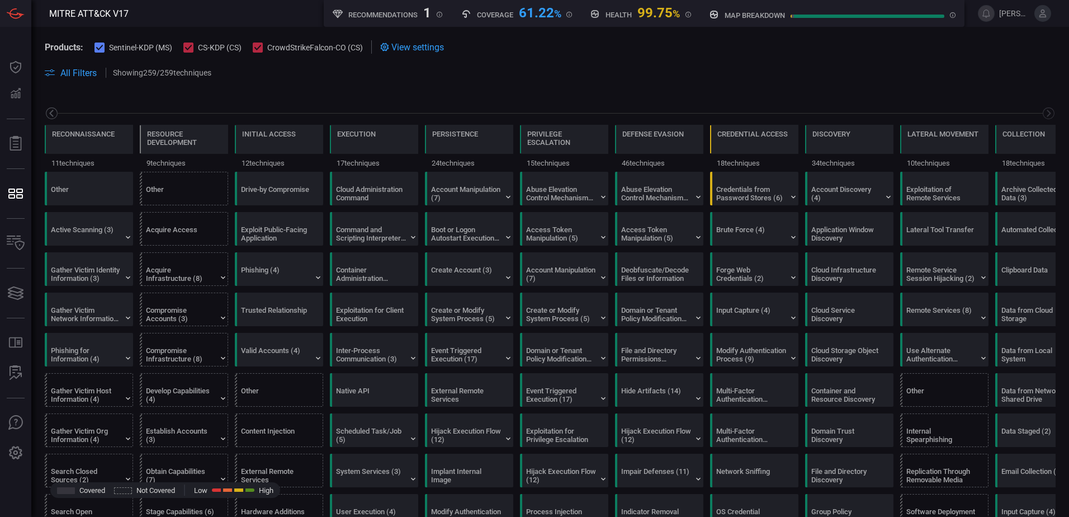
click at [55, 115] on icon at bounding box center [52, 113] width 14 height 14
click at [1047, 112] on icon at bounding box center [1049, 113] width 14 height 14
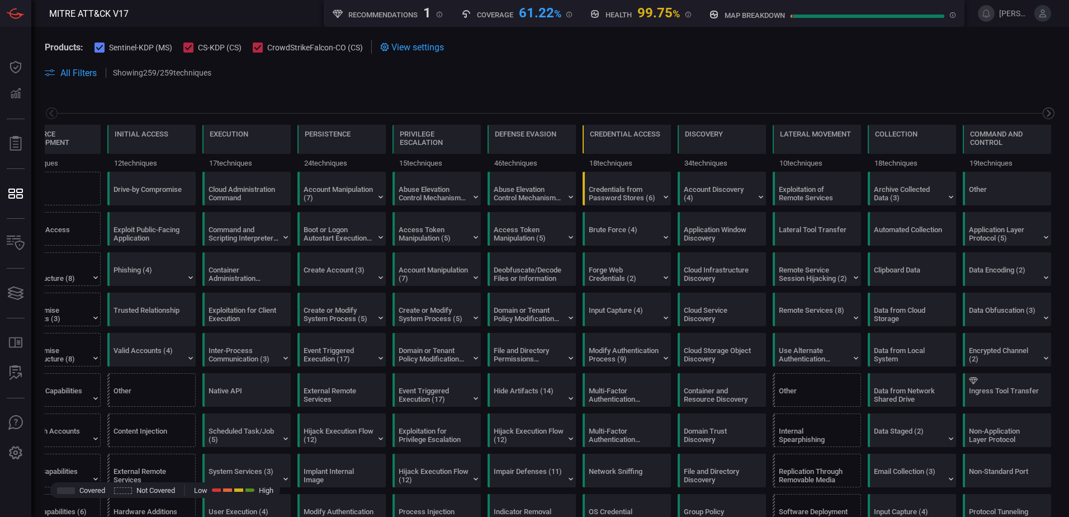
click at [1047, 112] on icon at bounding box center [1049, 113] width 14 height 14
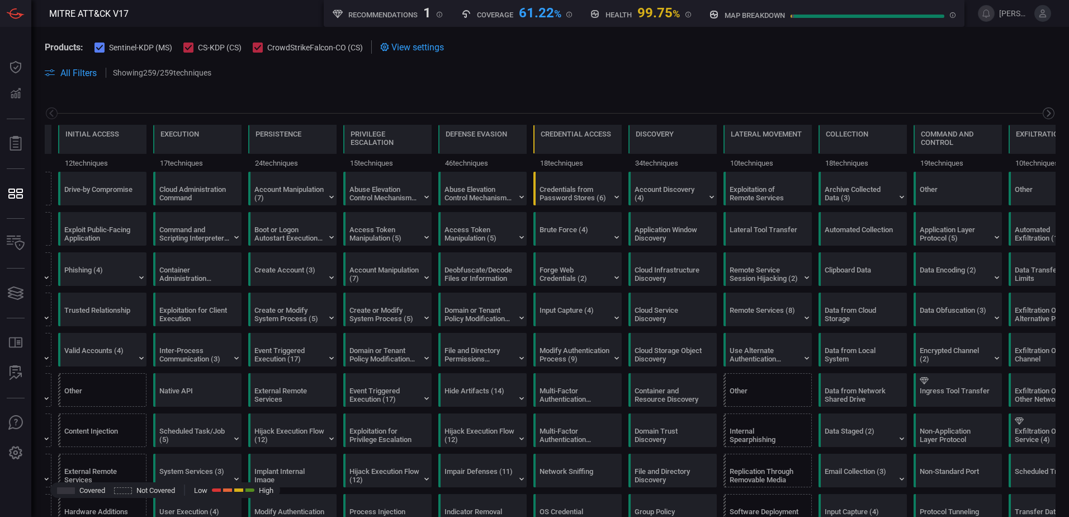
click at [1047, 112] on icon at bounding box center [1049, 113] width 14 height 14
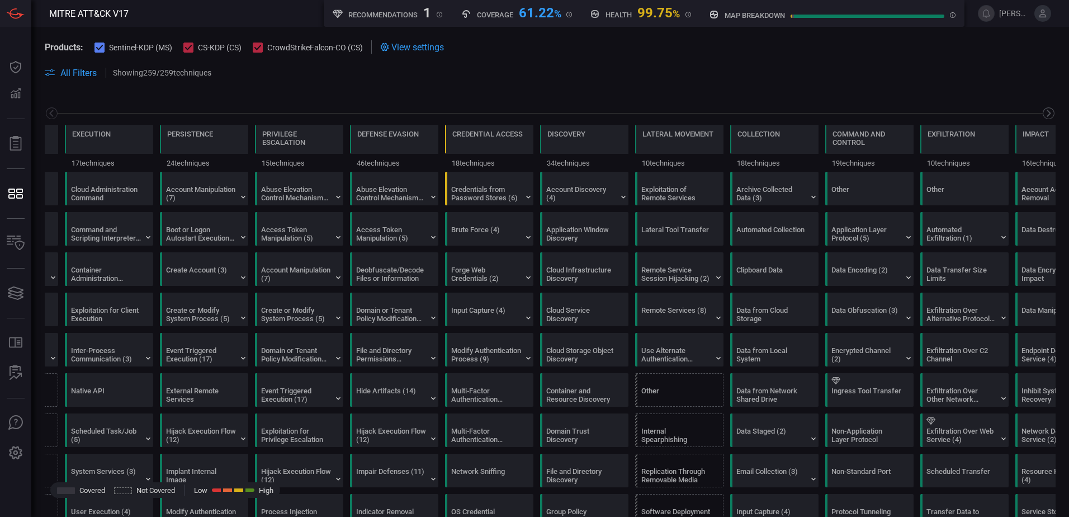
click at [1047, 112] on icon at bounding box center [1049, 113] width 14 height 14
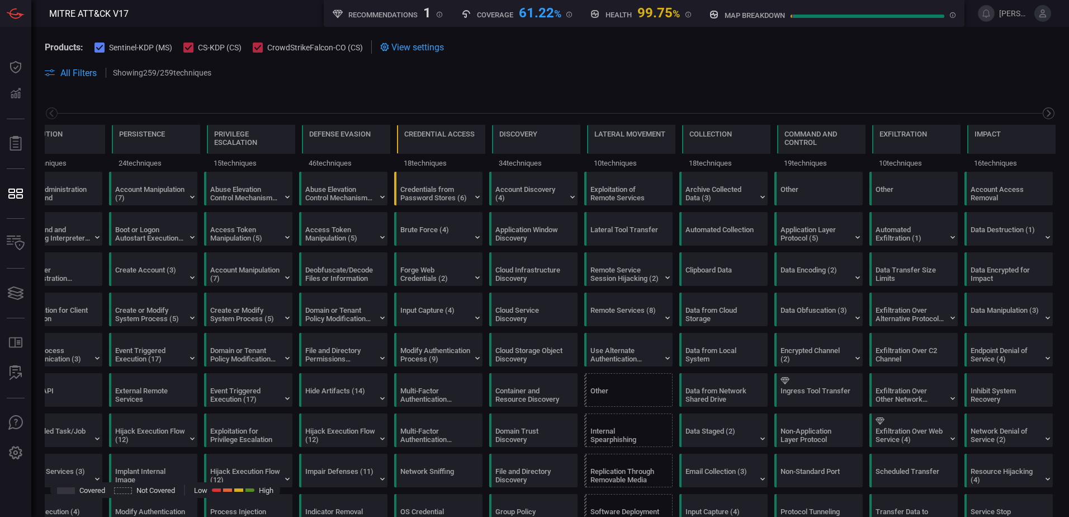
click at [1047, 112] on icon at bounding box center [1049, 113] width 14 height 14
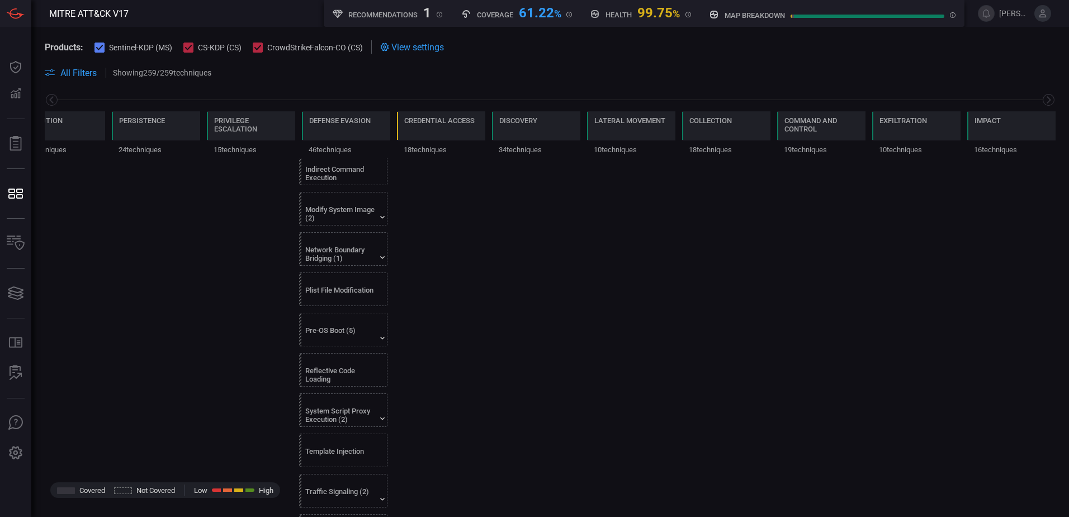
scroll to position [1530, 0]
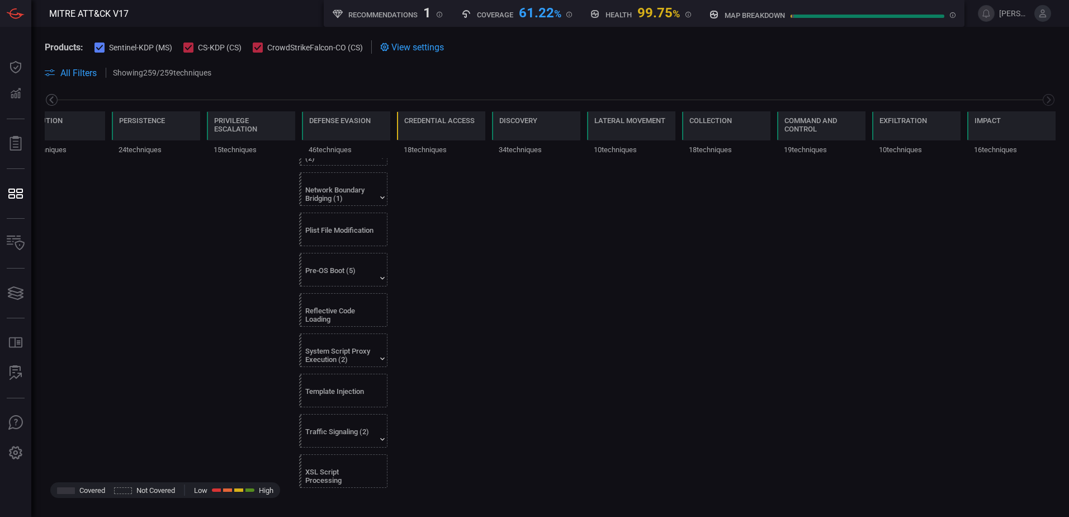
click at [48, 102] on icon at bounding box center [52, 100] width 14 height 14
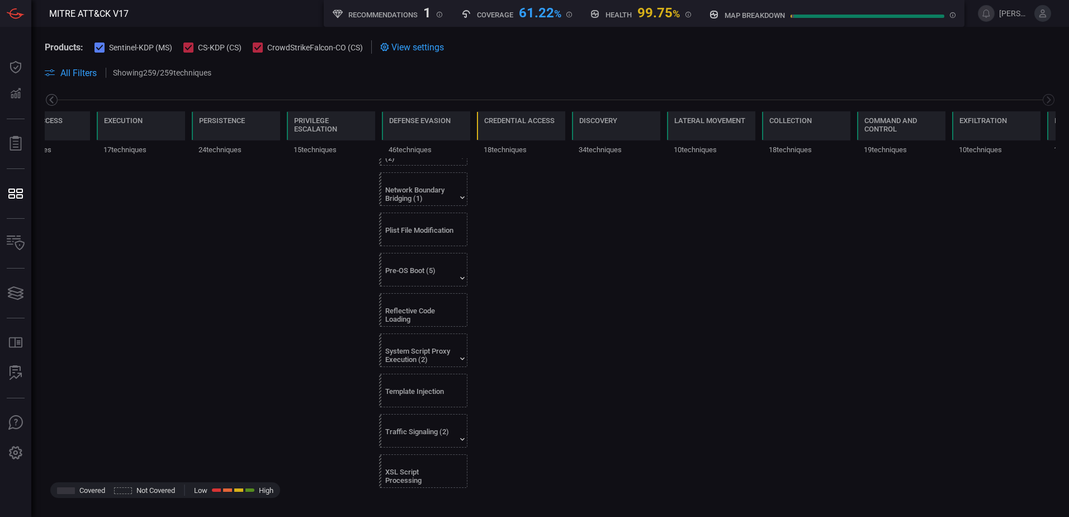
click at [49, 102] on icon at bounding box center [52, 100] width 14 height 14
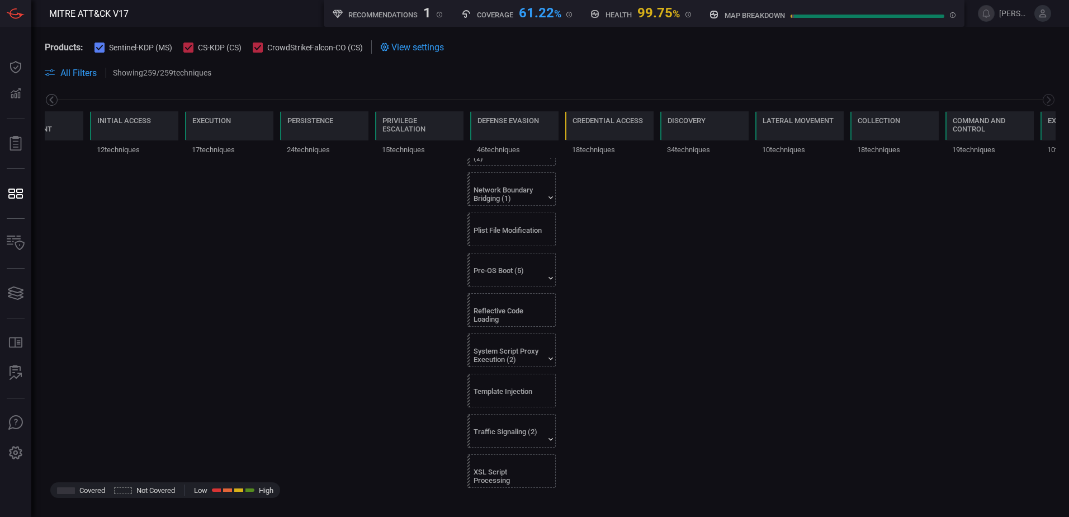
click at [50, 102] on icon at bounding box center [52, 100] width 14 height 14
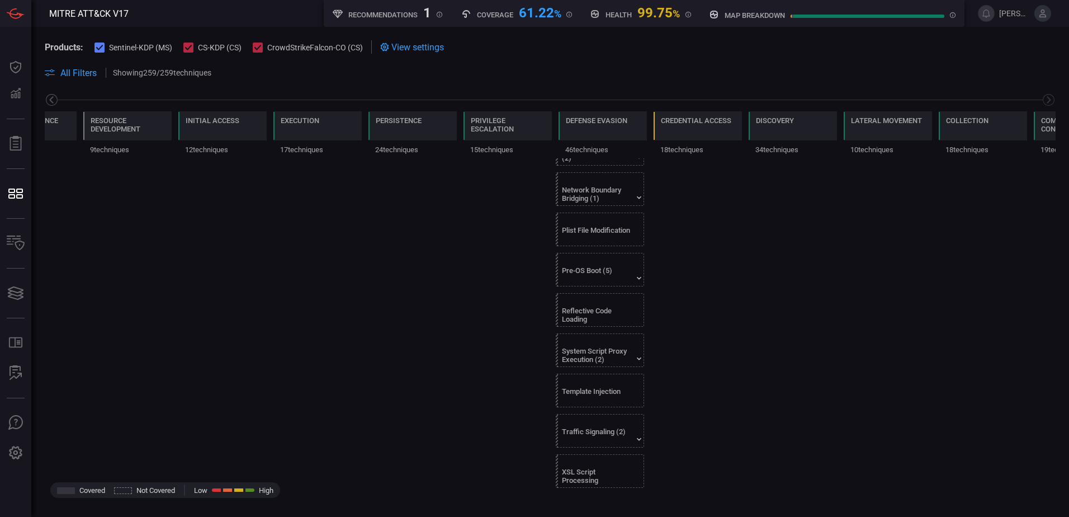
click at [50, 102] on icon at bounding box center [52, 100] width 14 height 14
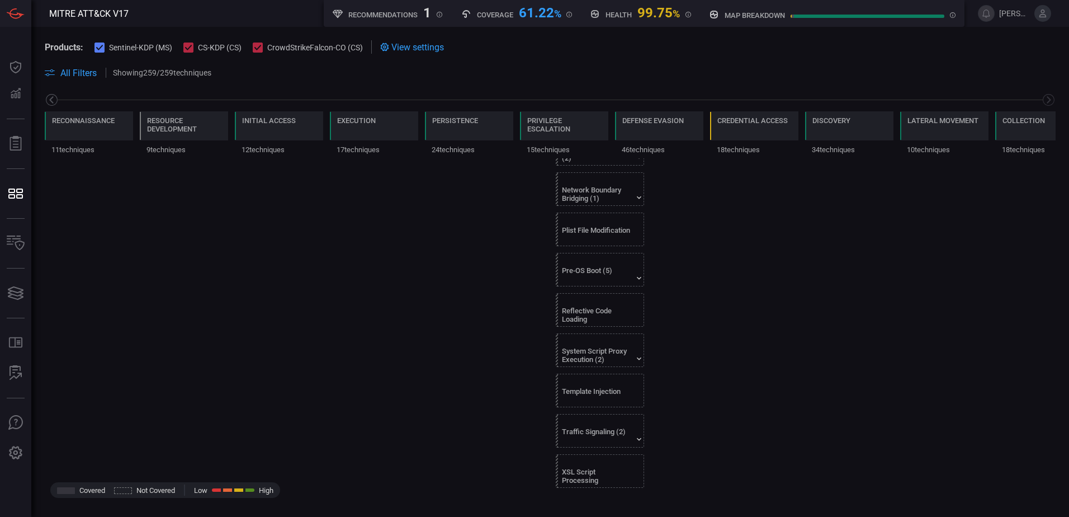
scroll to position [0, 0]
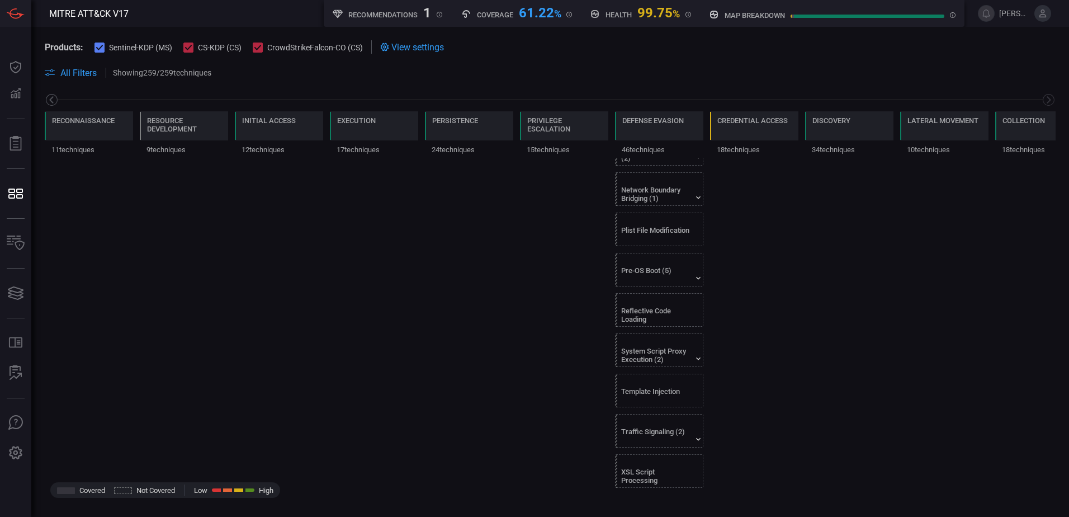
click at [50, 102] on icon at bounding box center [52, 100] width 14 height 14
